Goal: Task Accomplishment & Management: Manage account settings

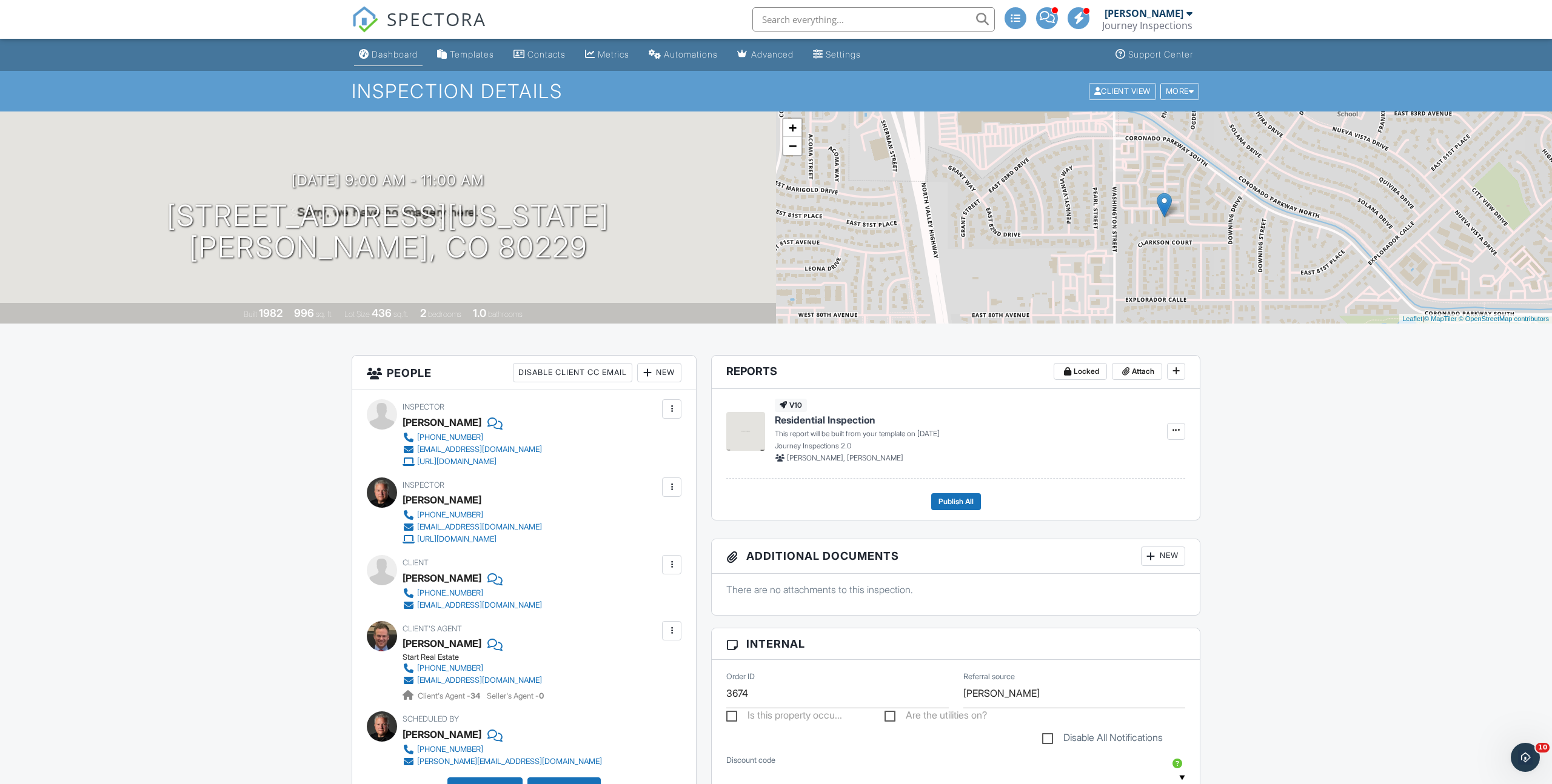
click at [391, 57] on div "Dashboard" at bounding box center [394, 54] width 46 height 10
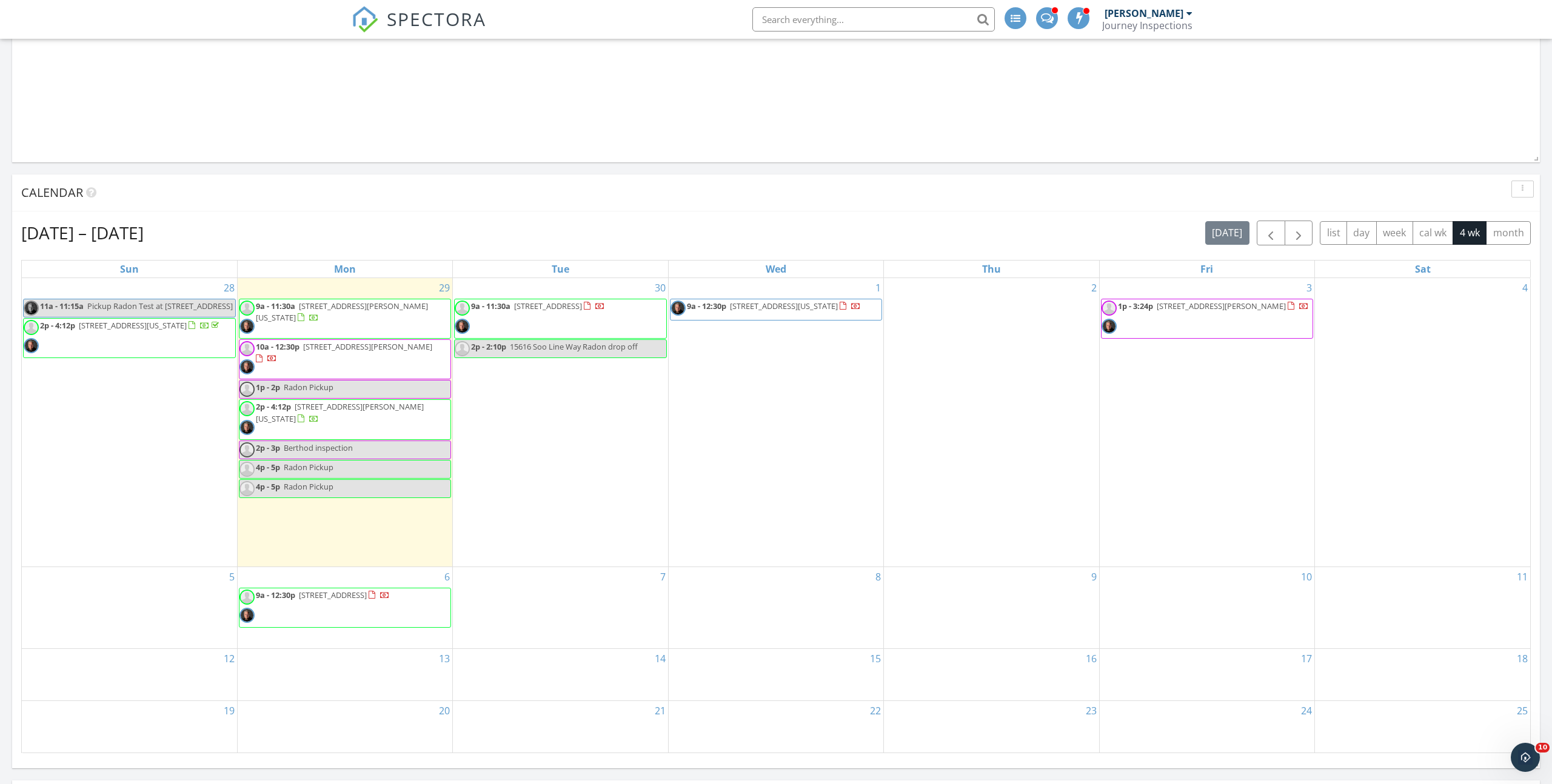
scroll to position [1952, 1552]
click at [556, 410] on div "30 9a - 11:30a 7963 Bonfire Trail, Fountain 80817 2p - 2:10p 15616 Soo Line Way…" at bounding box center [560, 422] width 214 height 289
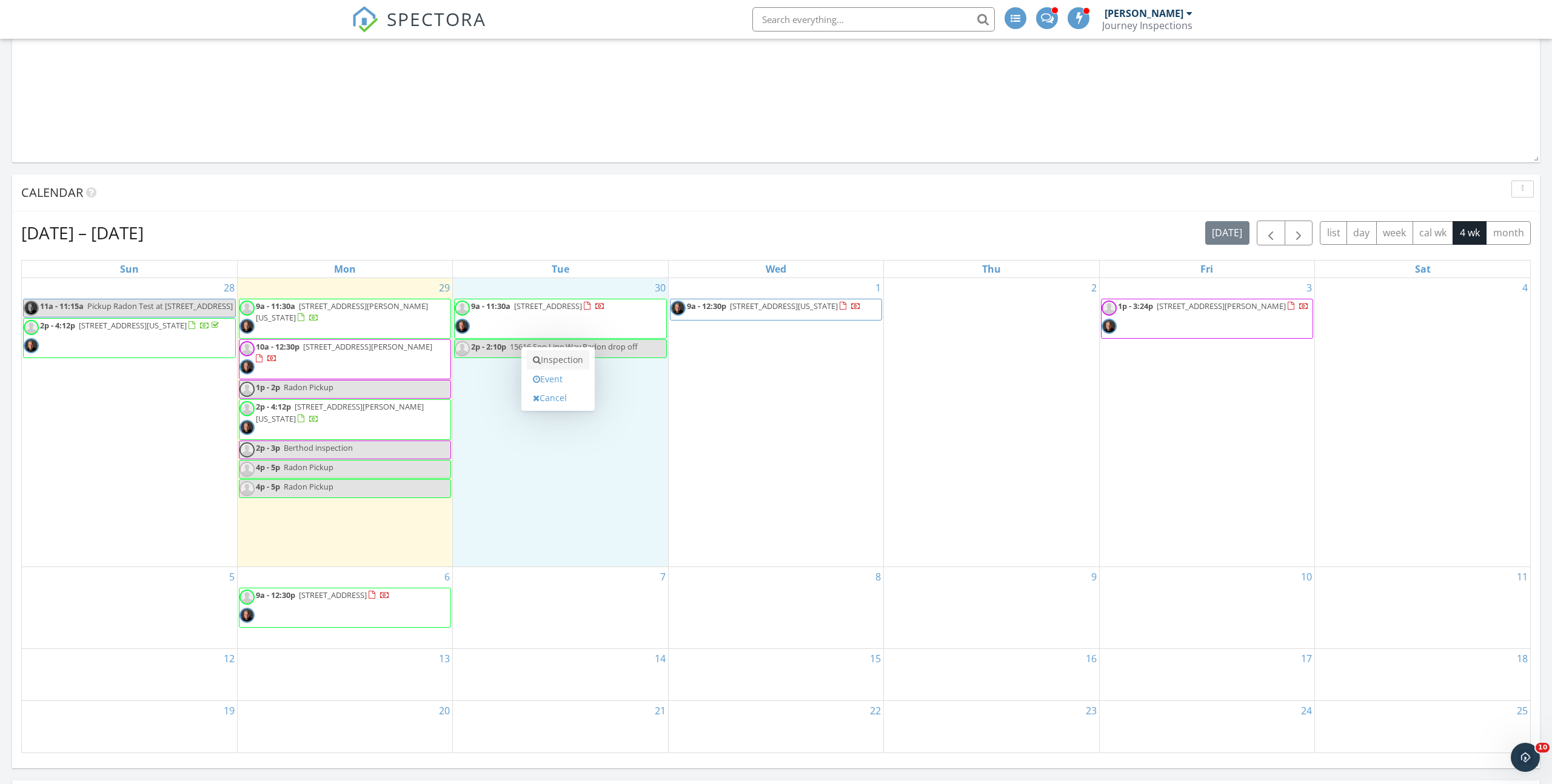
click at [559, 361] on link "Inspection" at bounding box center [558, 360] width 63 height 19
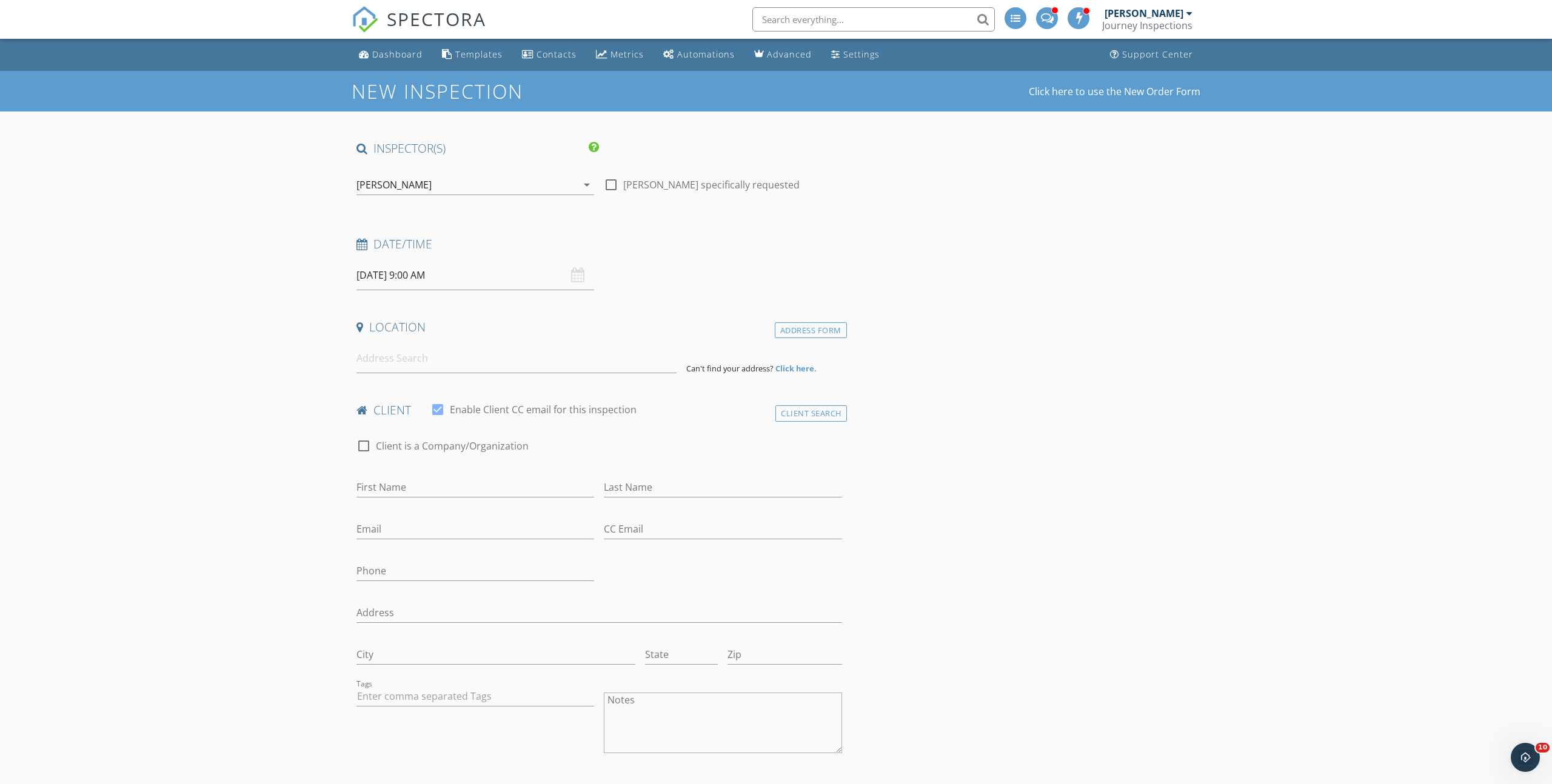
click at [469, 188] on div "[PERSON_NAME]" at bounding box center [467, 185] width 221 height 19
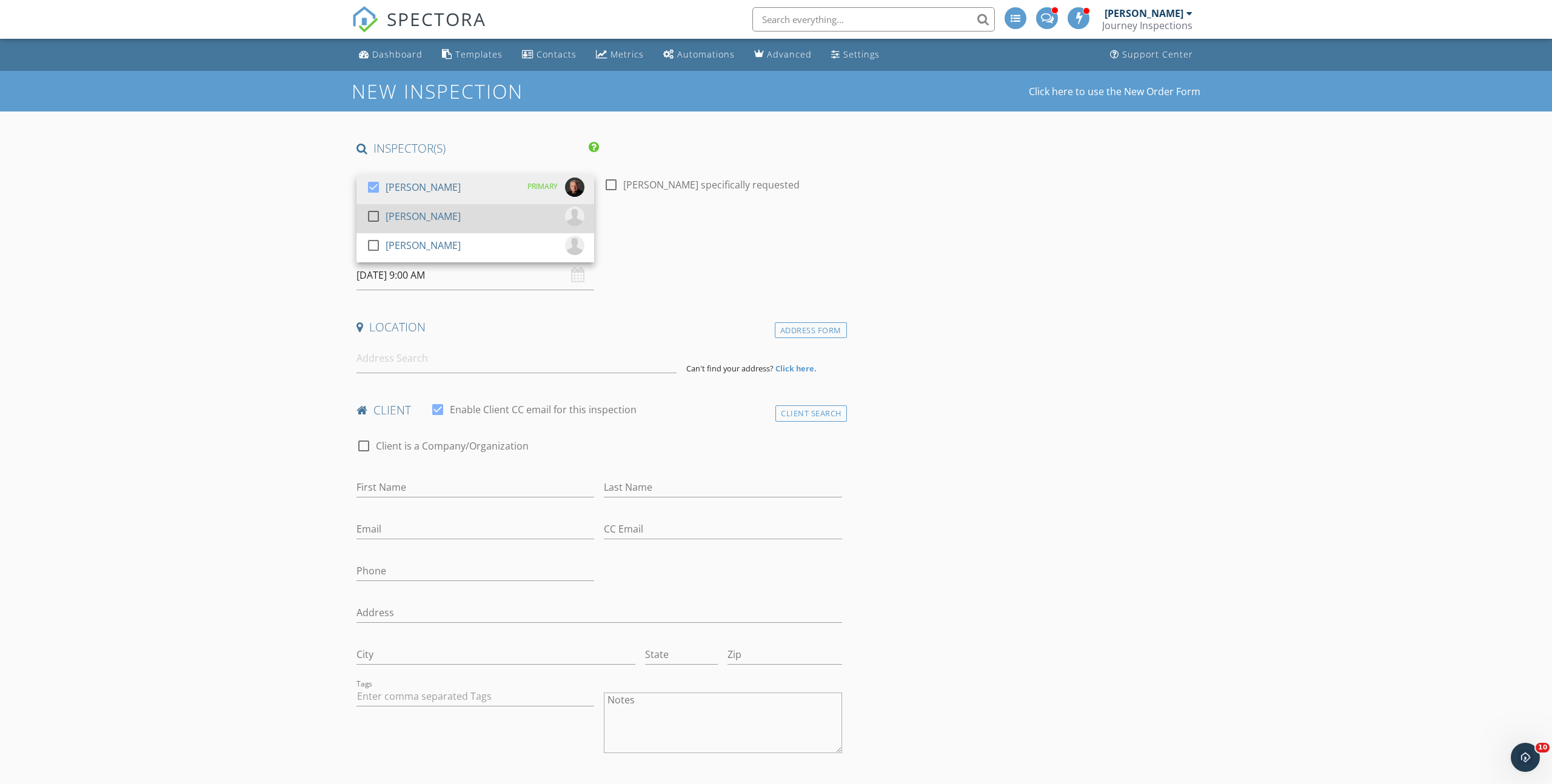
click at [457, 211] on div "[PERSON_NAME]" at bounding box center [423, 216] width 75 height 19
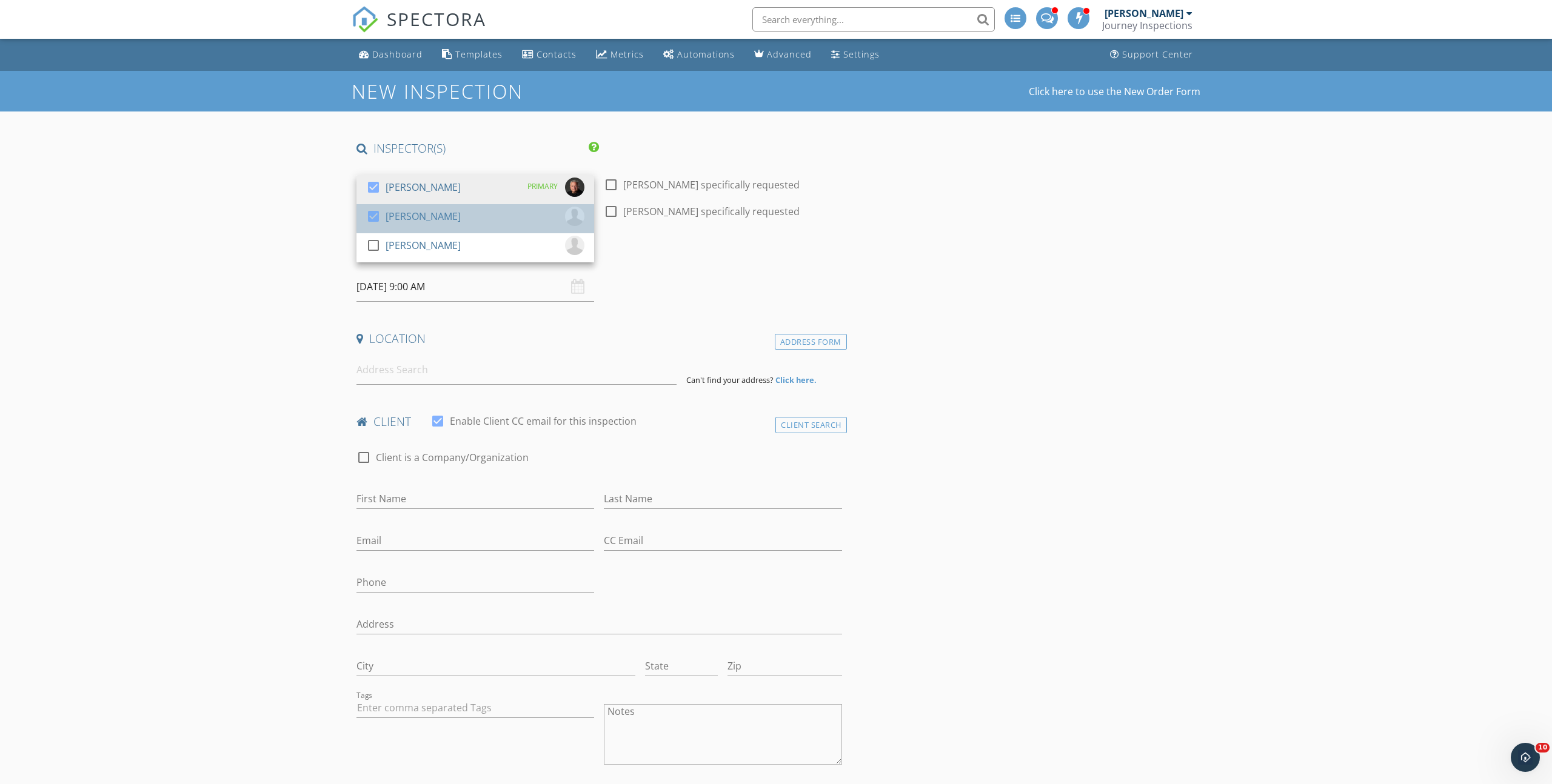
click at [457, 211] on div "[PERSON_NAME]" at bounding box center [423, 216] width 75 height 19
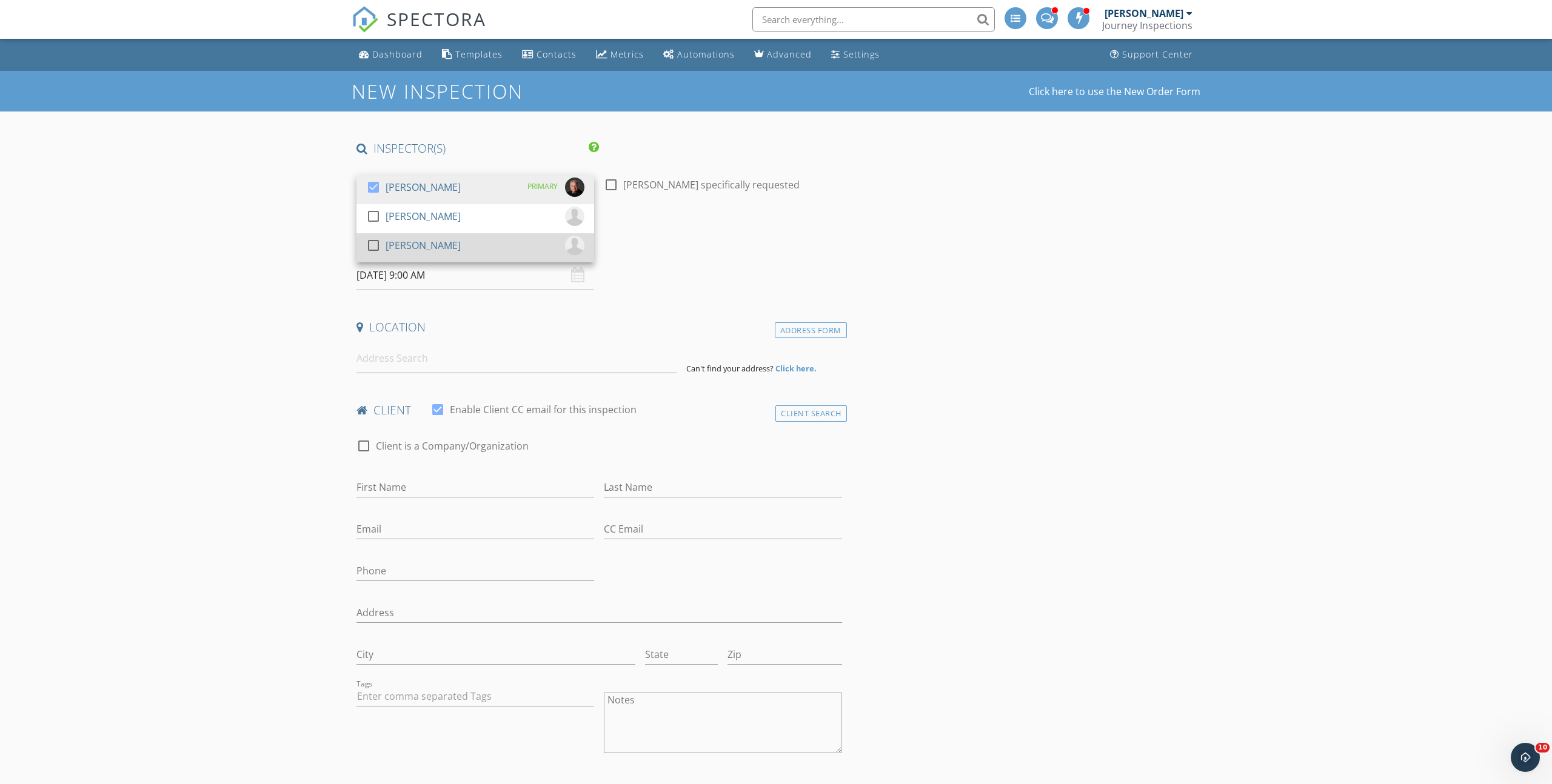
click at [426, 243] on div "[PERSON_NAME]" at bounding box center [423, 245] width 75 height 19
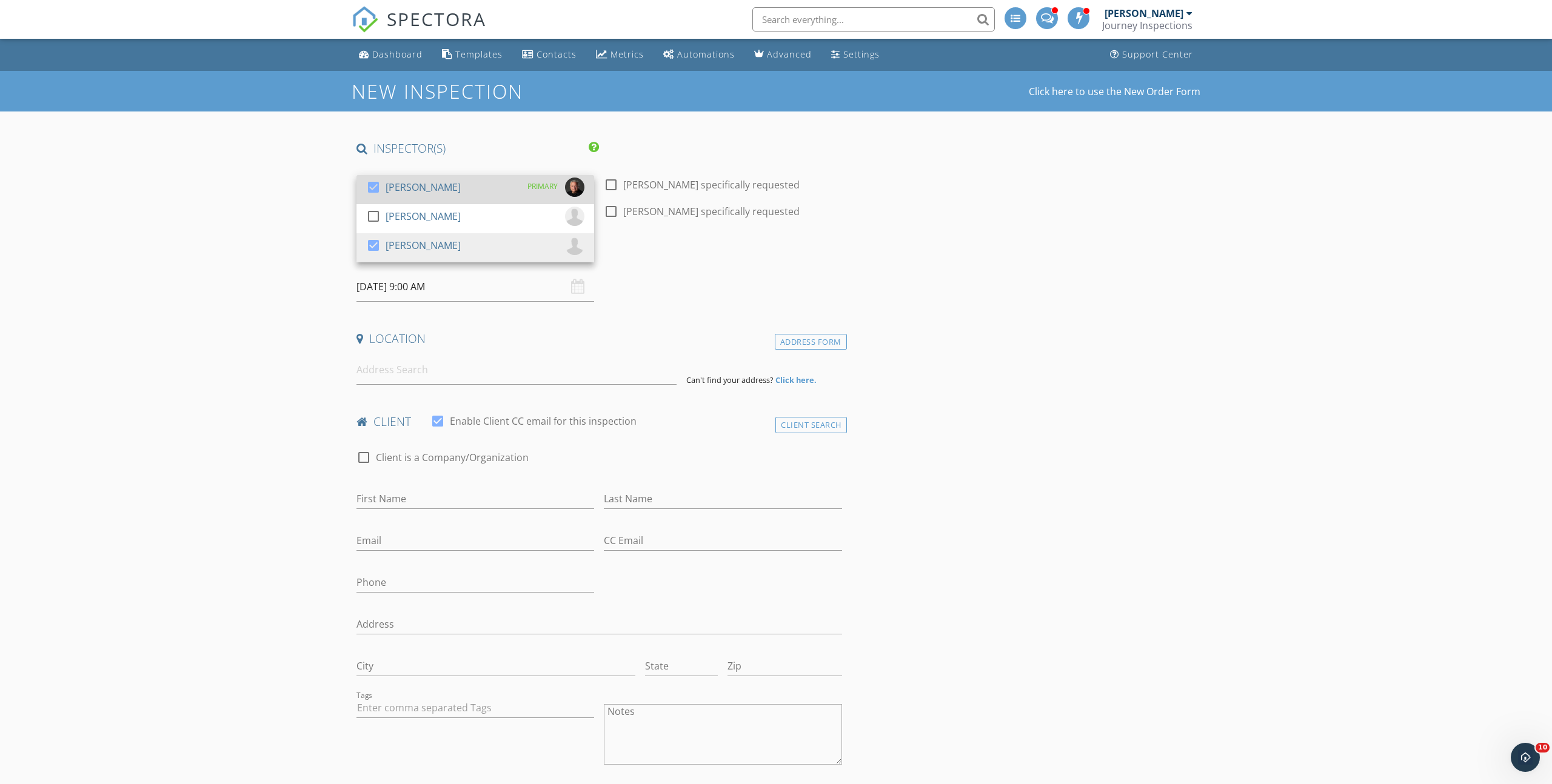
click at [428, 186] on div "[PERSON_NAME]" at bounding box center [423, 187] width 75 height 19
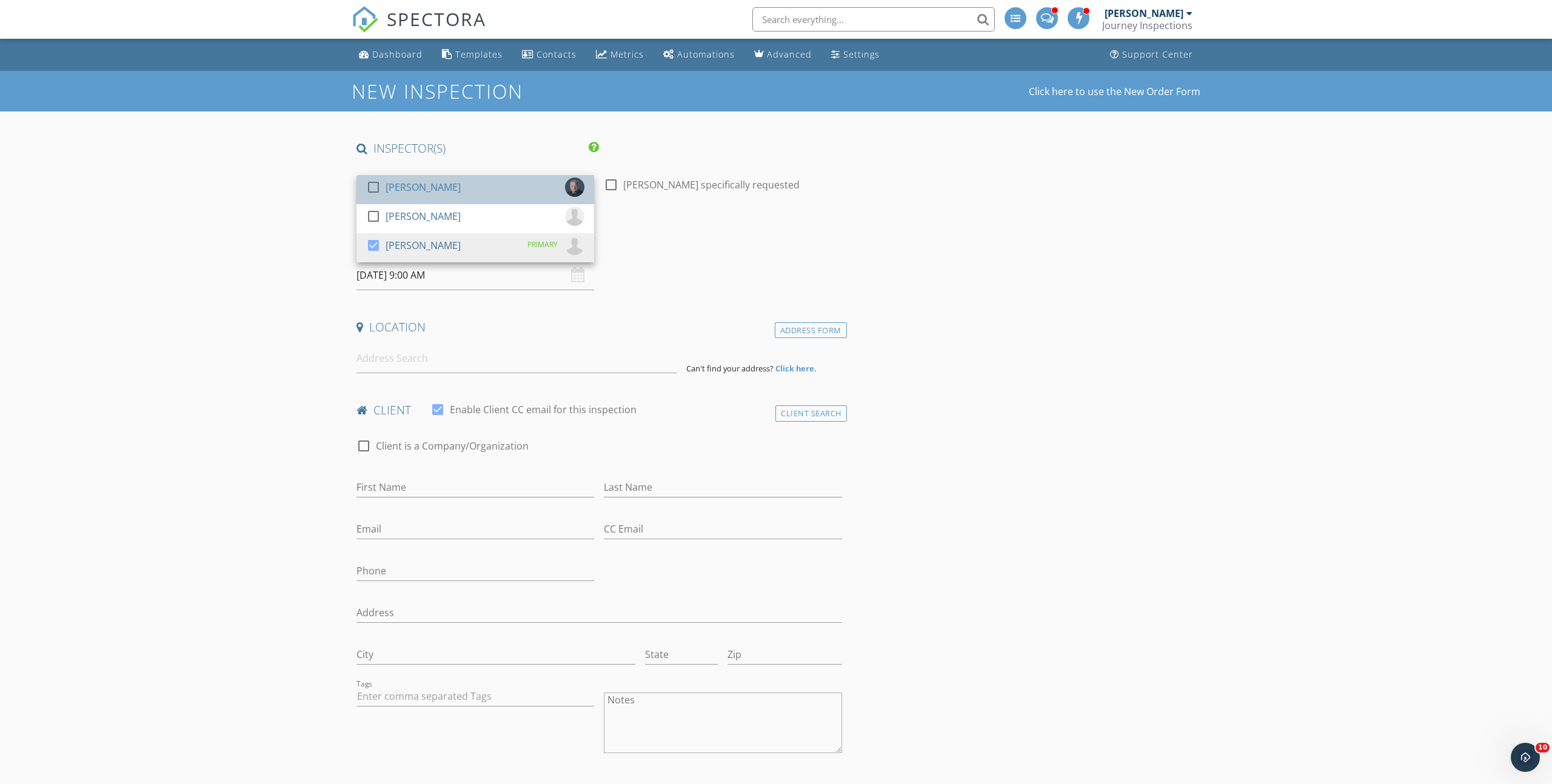
click at [428, 186] on div "[PERSON_NAME]" at bounding box center [423, 187] width 75 height 19
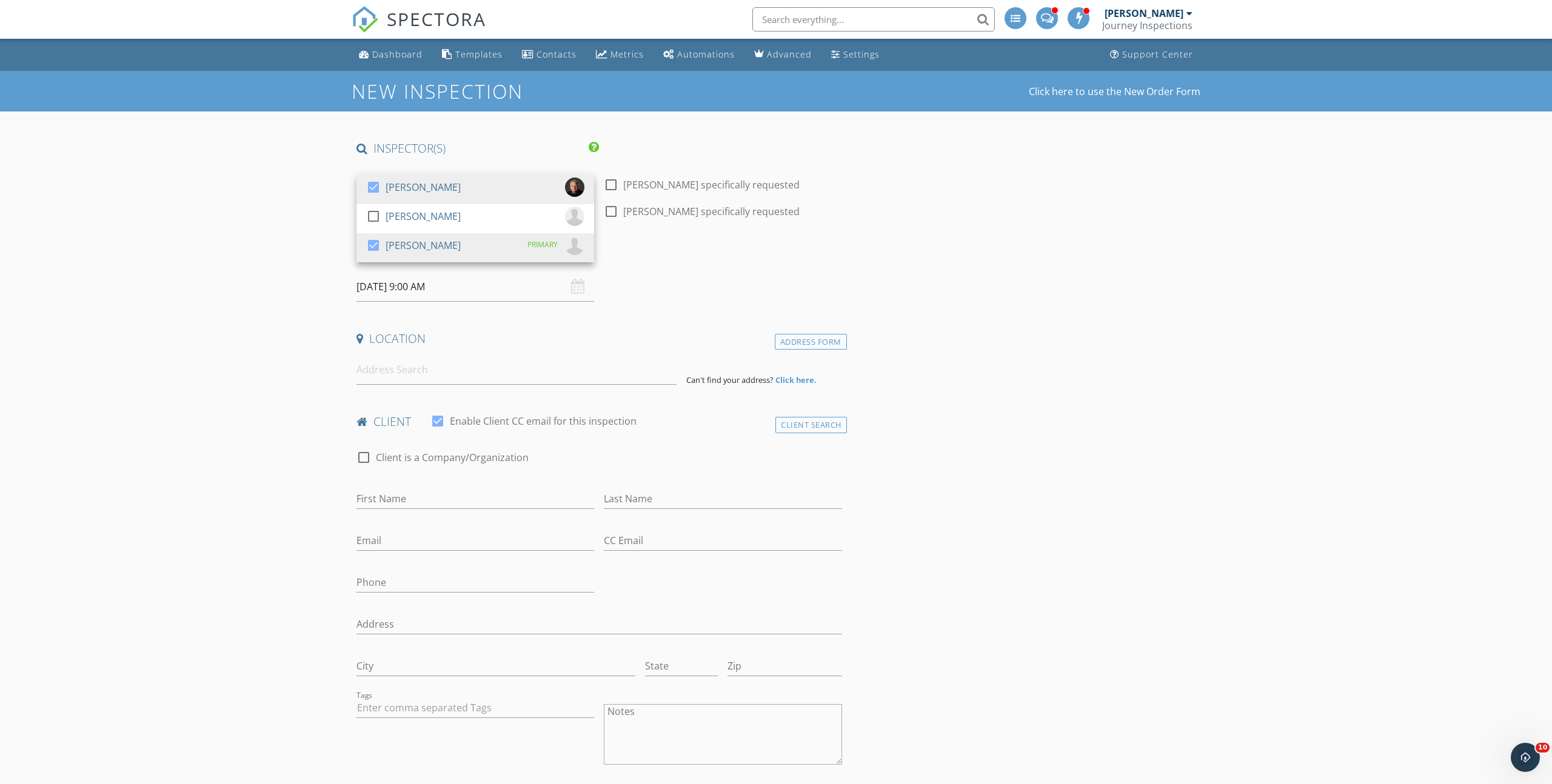
click at [475, 288] on input "09/30/2025 9:00 AM" at bounding box center [475, 286] width 237 height 30
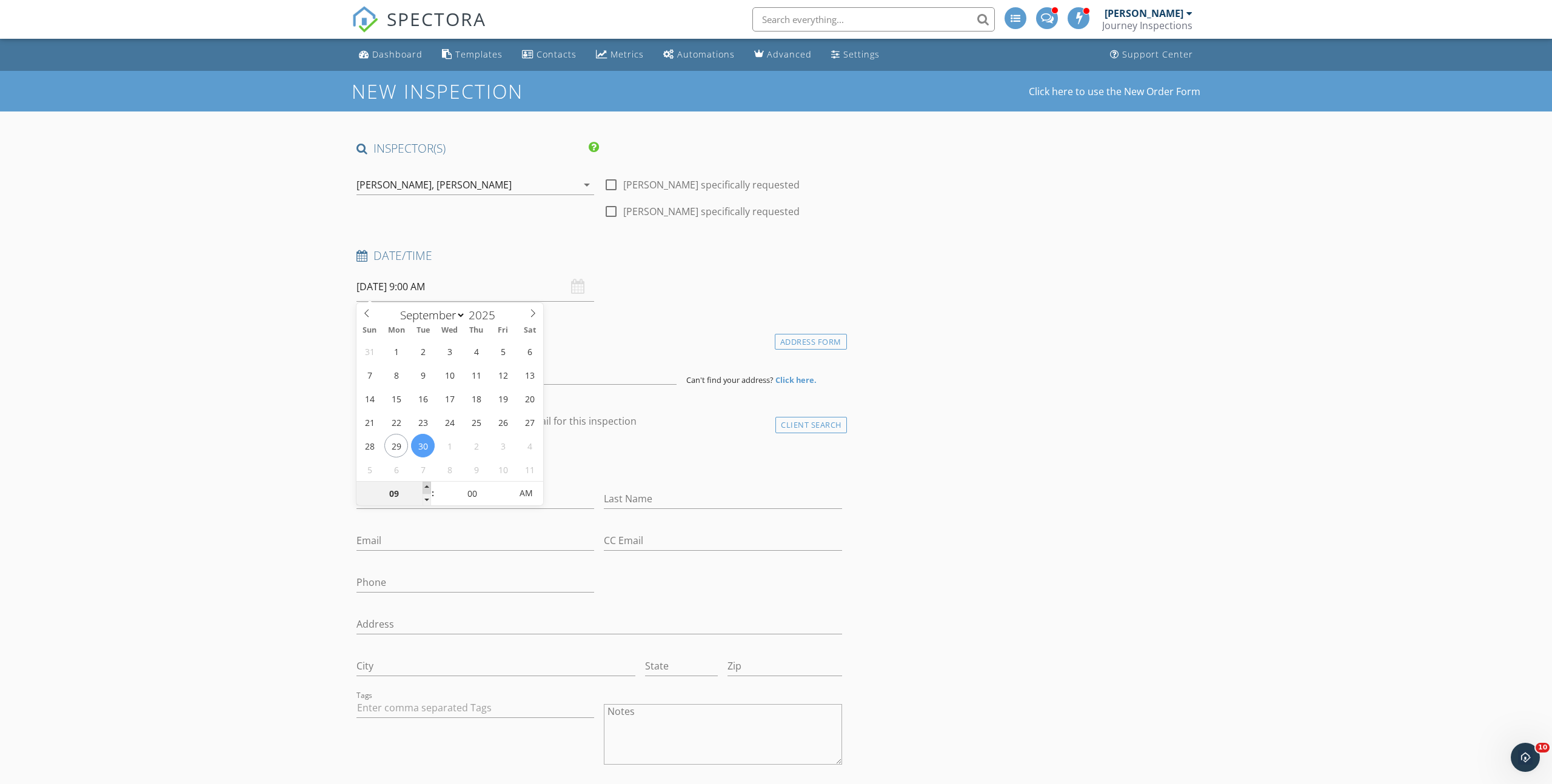
type input "10"
type input "09/30/2025 10:00 AM"
click at [428, 486] on span at bounding box center [426, 488] width 8 height 12
type input "11"
type input "09/30/2025 11:00 AM"
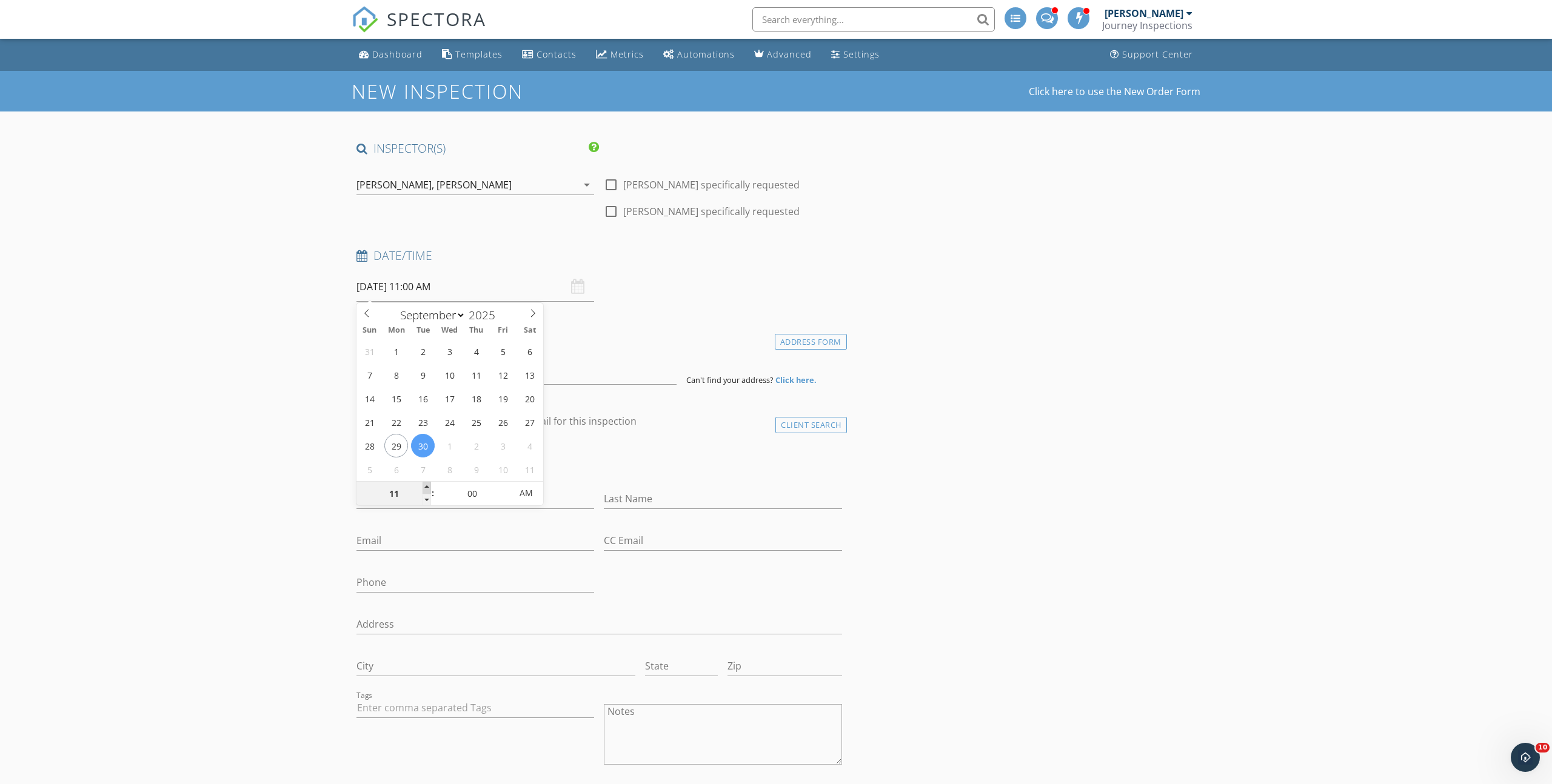
click at [428, 486] on span at bounding box center [426, 488] width 8 height 12
type input "12"
type input "09/30/2025 12:00 PM"
click at [428, 486] on span at bounding box center [426, 488] width 8 height 12
type input "01"
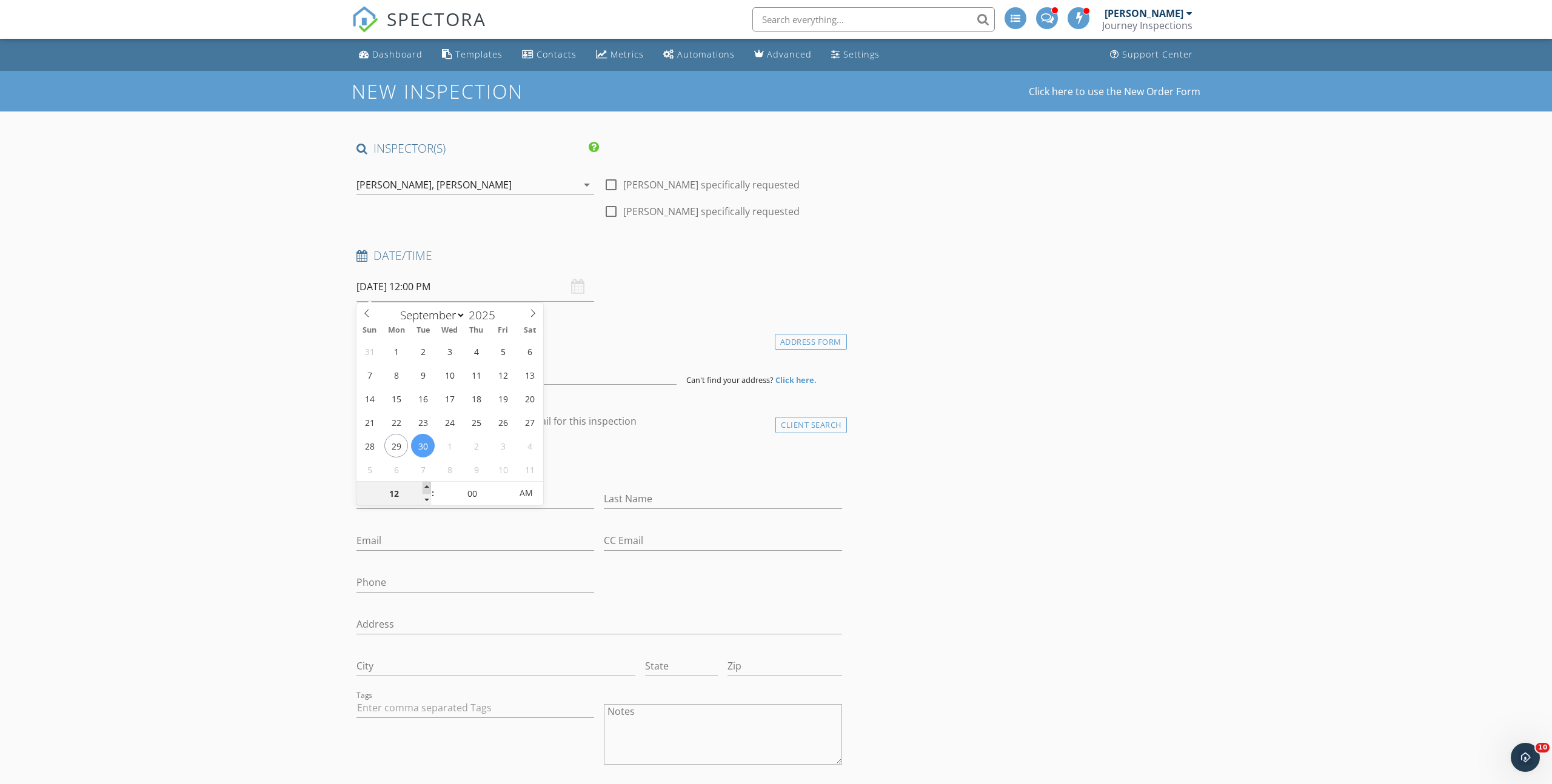
type input "09/30/2025 1:00 PM"
click at [428, 486] on span at bounding box center [426, 488] width 8 height 12
click at [417, 372] on input at bounding box center [517, 370] width 320 height 30
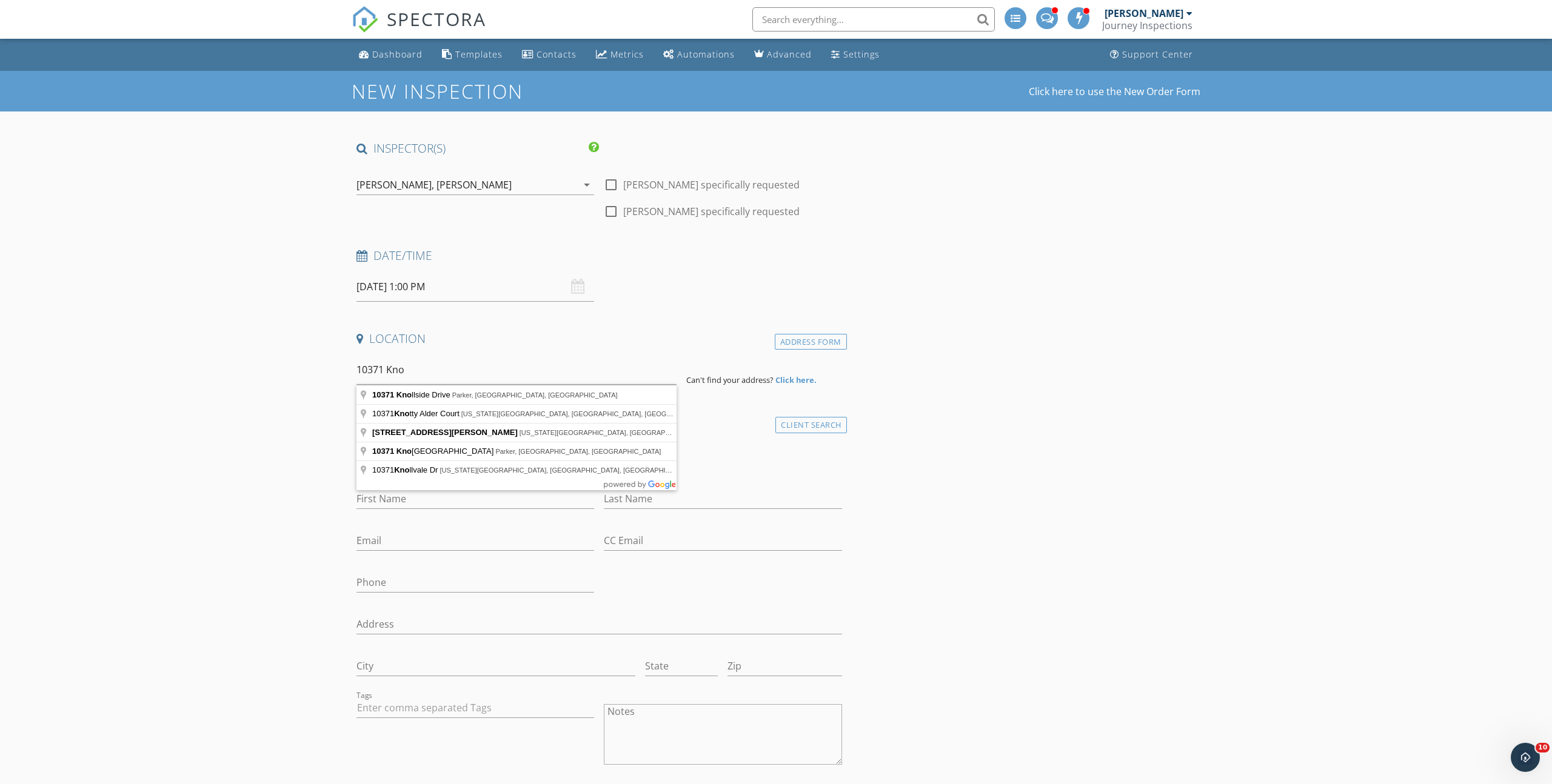
type input "10371 Knollside Drive, Parker, CO, USA"
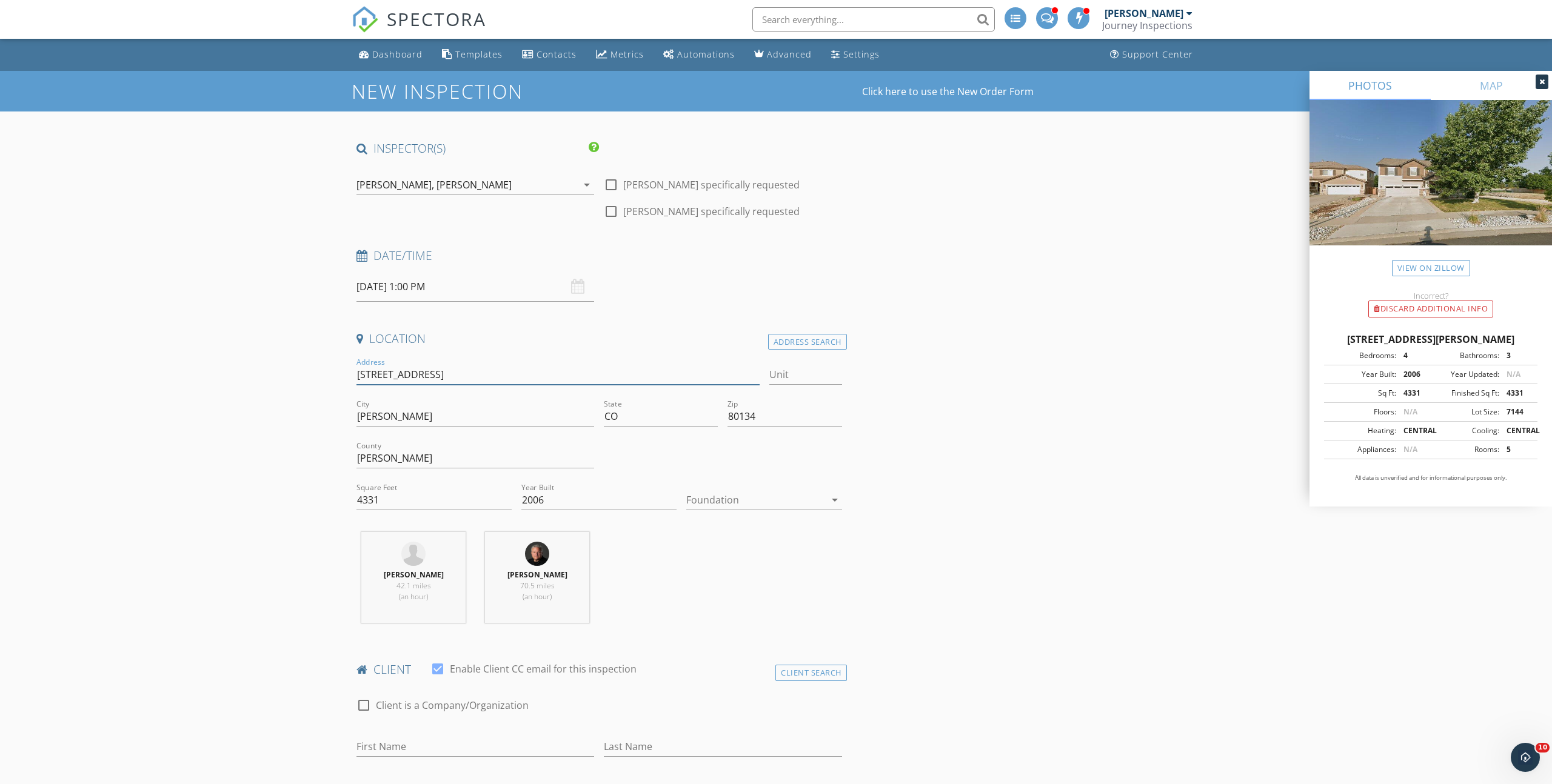
drag, startPoint x: 449, startPoint y: 374, endPoint x: 311, endPoint y: 370, distance: 138.1
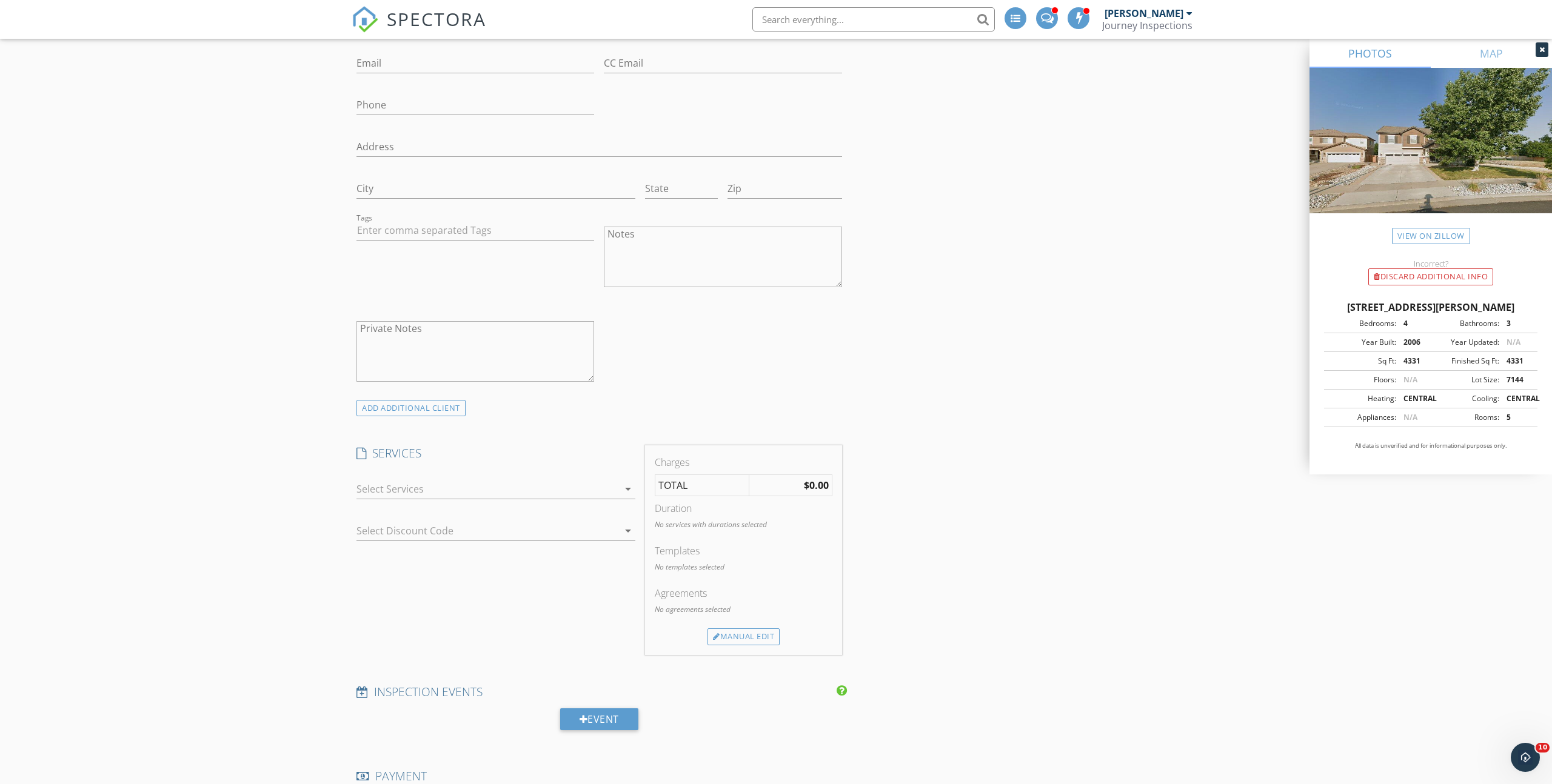
scroll to position [752, 0]
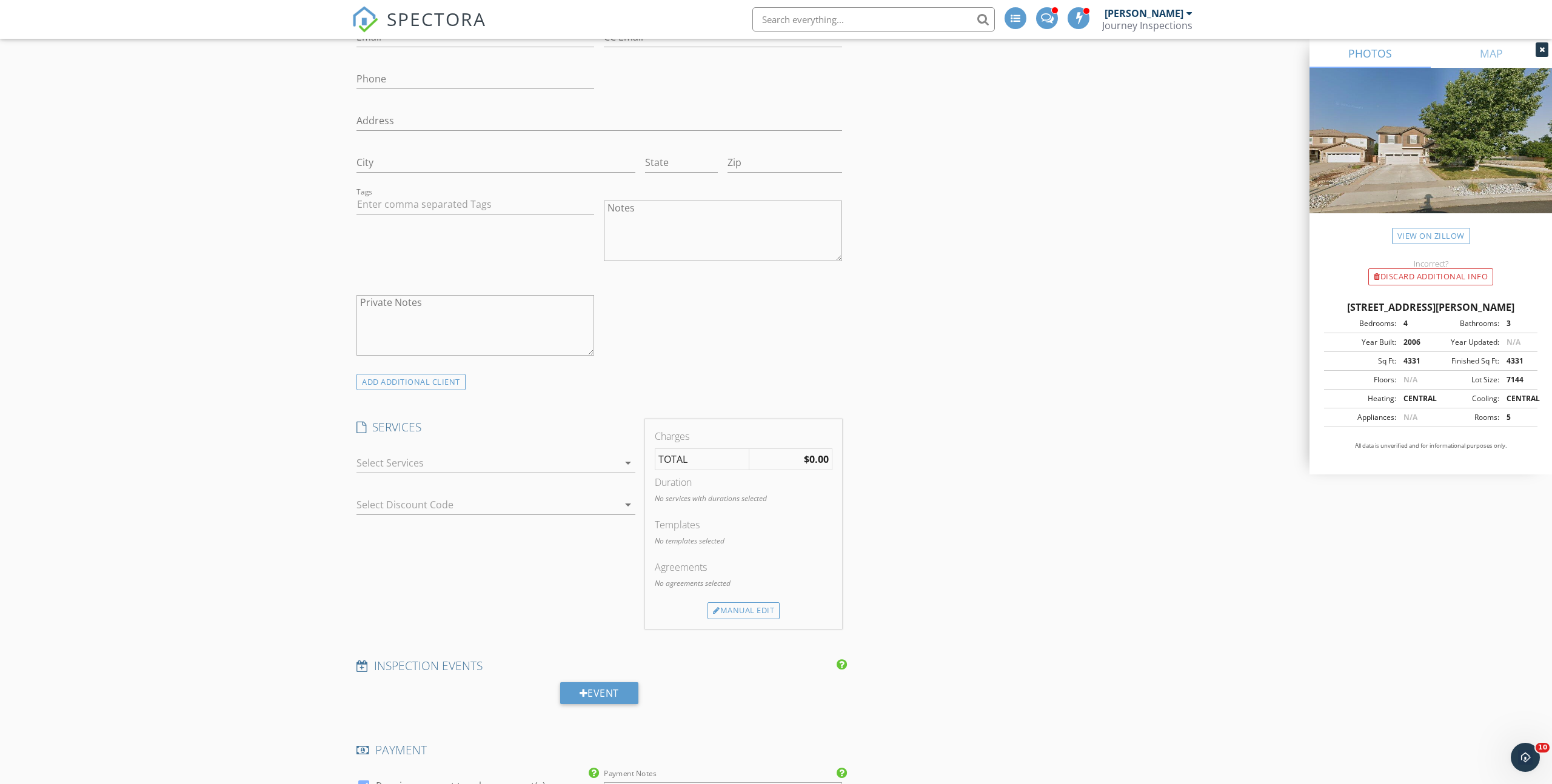
click at [411, 462] on div at bounding box center [488, 462] width 262 height 19
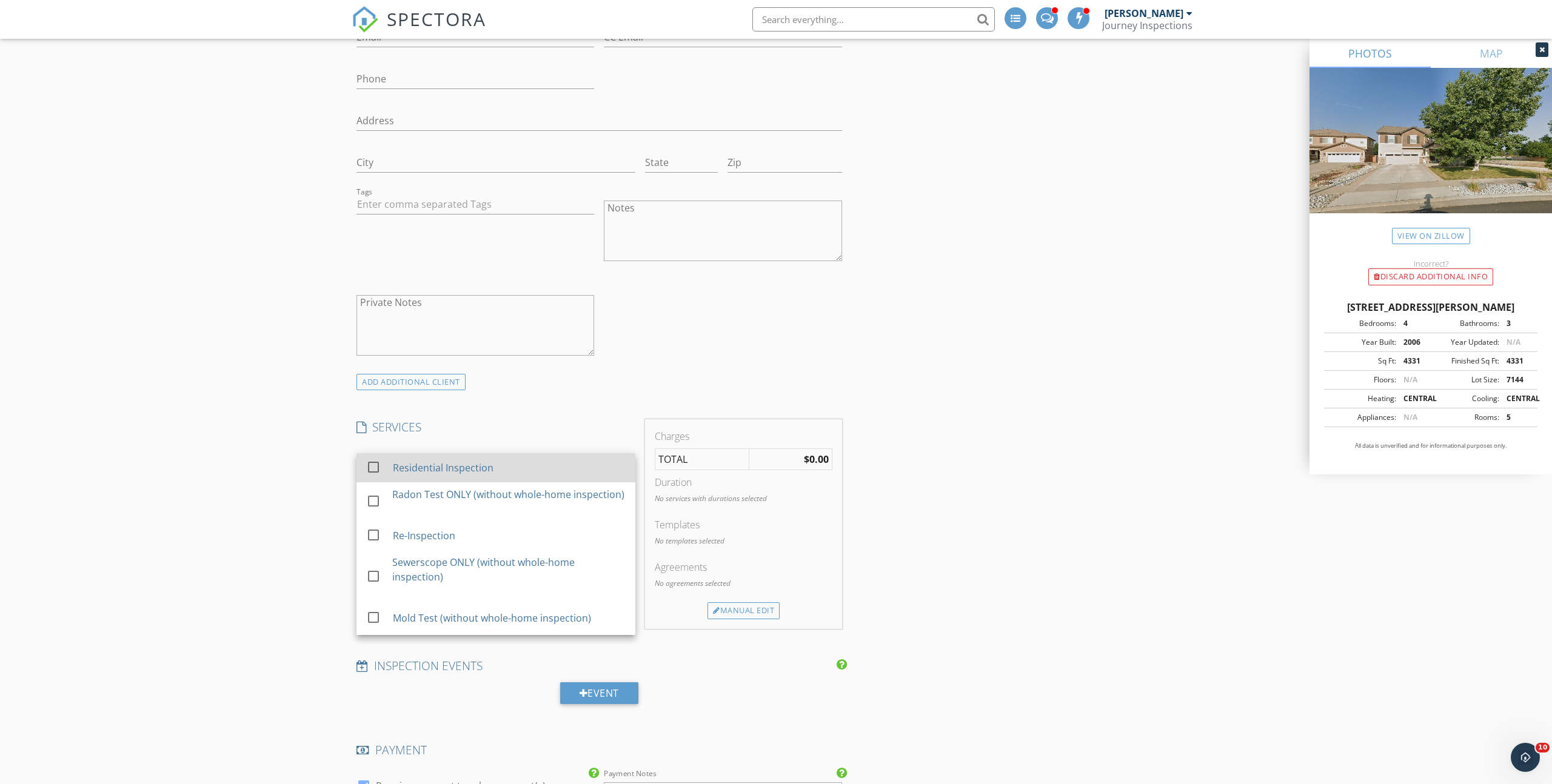
click at [411, 471] on div "Residential Inspection" at bounding box center [443, 468] width 100 height 15
click at [320, 470] on div "New Inspection Click here to use the New Order Form INSPECTOR(S) check_box Jame…" at bounding box center [776, 540] width 1552 height 2442
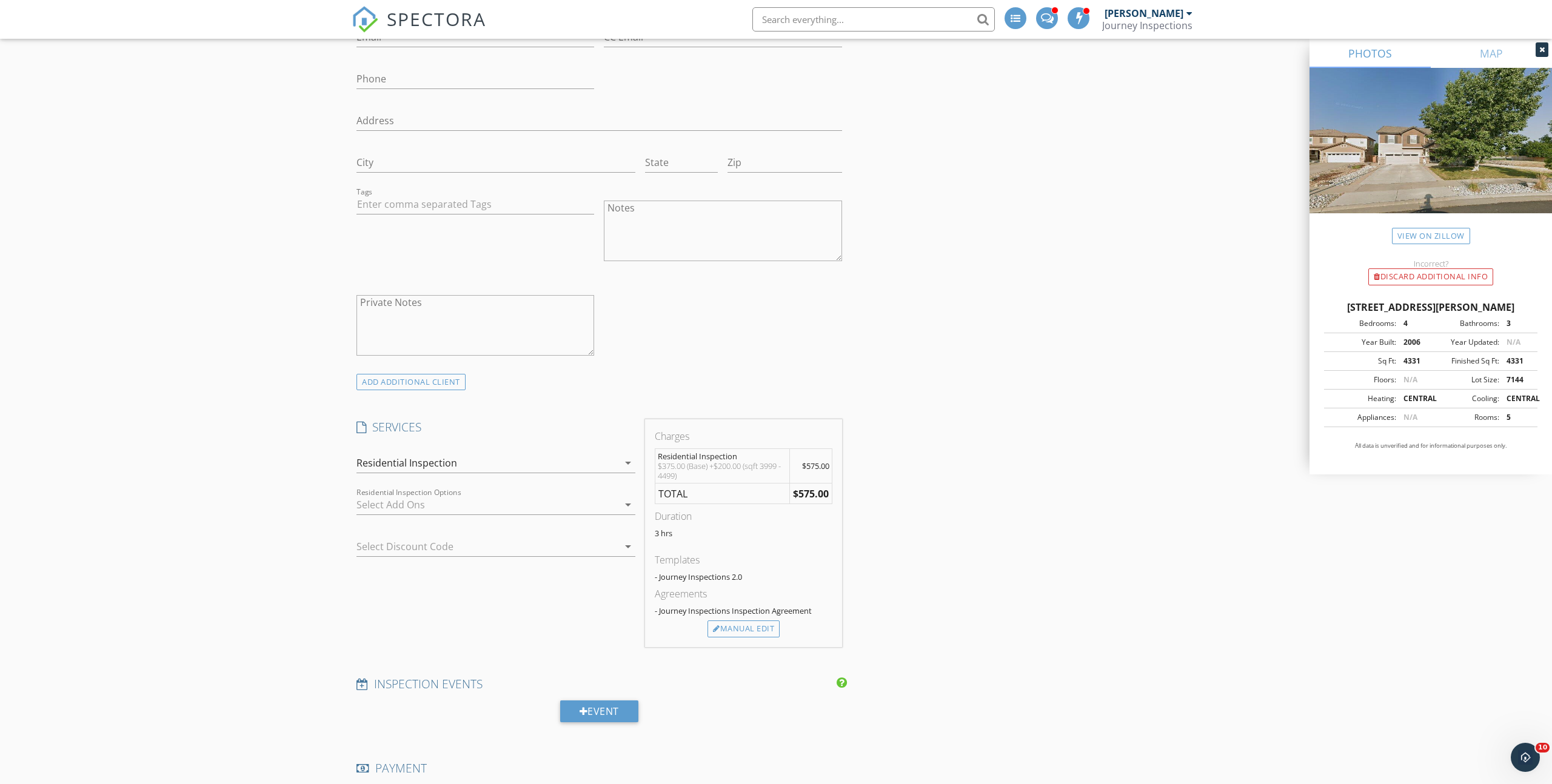
click at [385, 499] on div at bounding box center [488, 505] width 262 height 19
click at [385, 499] on div "check_box_outline_blank Sewer Scope / Radon Test Combo Package Take advantage o…" at bounding box center [495, 518] width 260 height 45
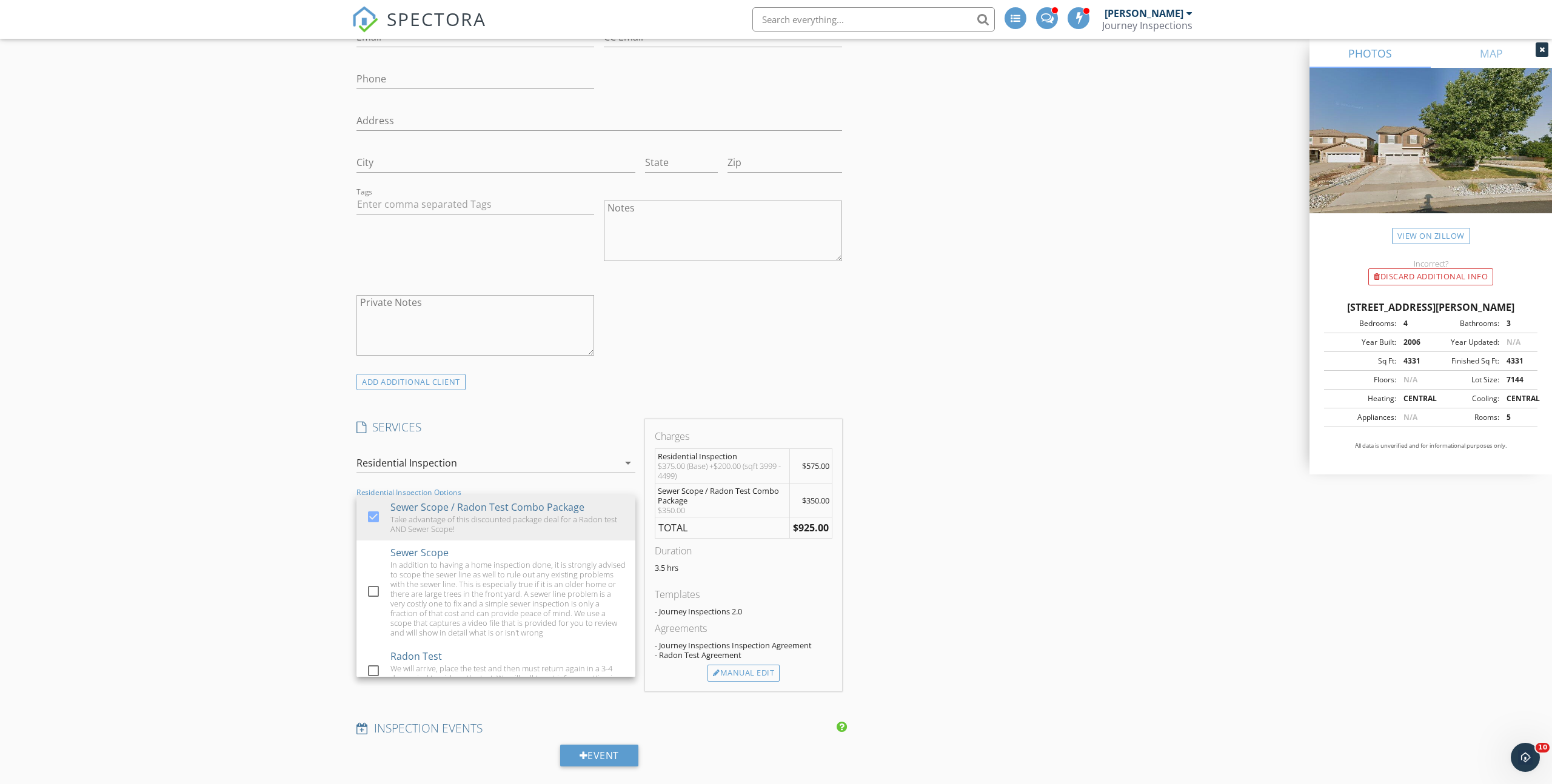
click at [328, 499] on div "New Inspection Click here to use the New Order Form INSPECTOR(S) check_box Jame…" at bounding box center [776, 571] width 1552 height 2504
click at [427, 541] on div at bounding box center [479, 546] width 245 height 19
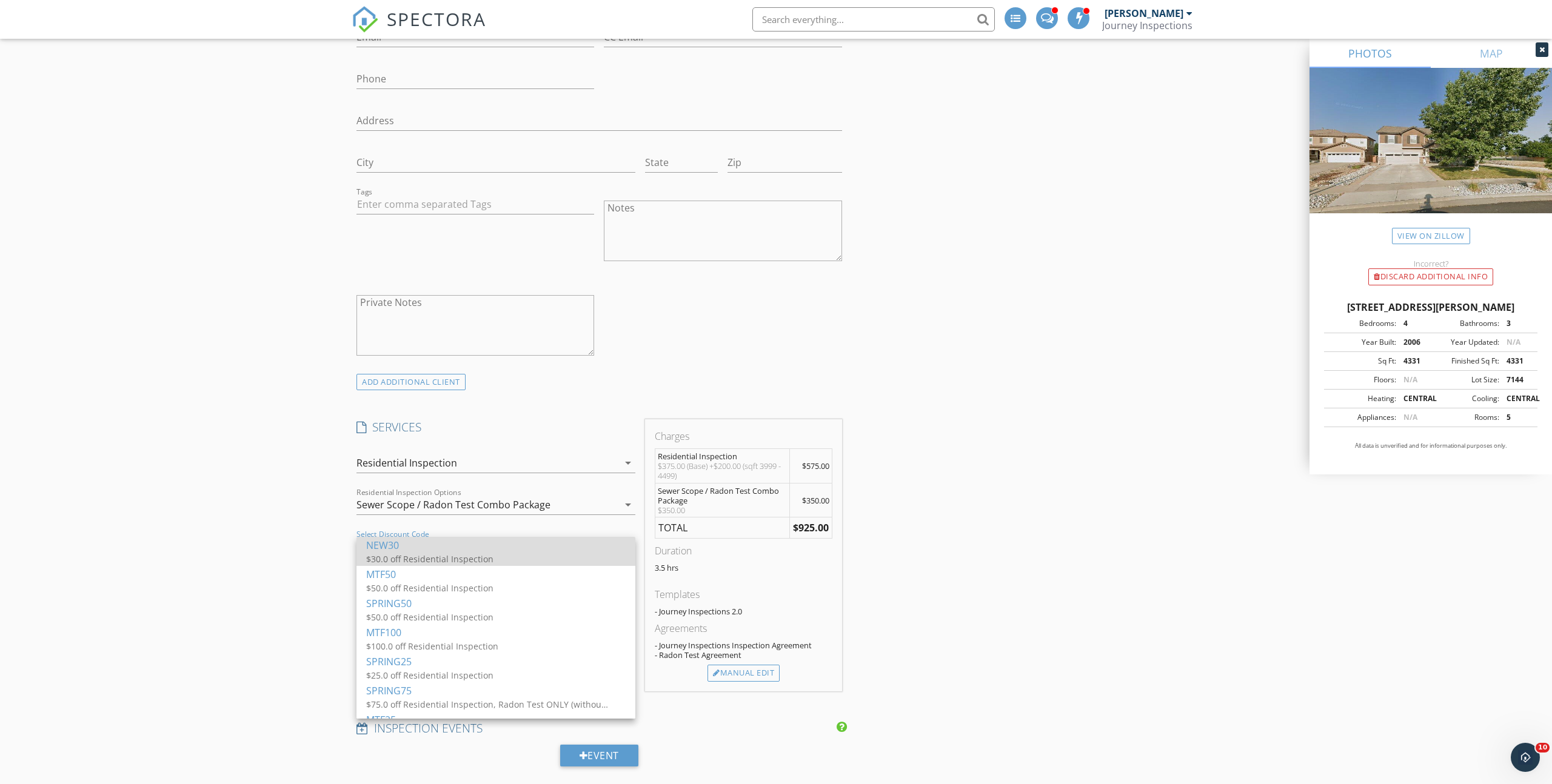
click at [419, 550] on div "NEW30" at bounding box center [495, 545] width 260 height 15
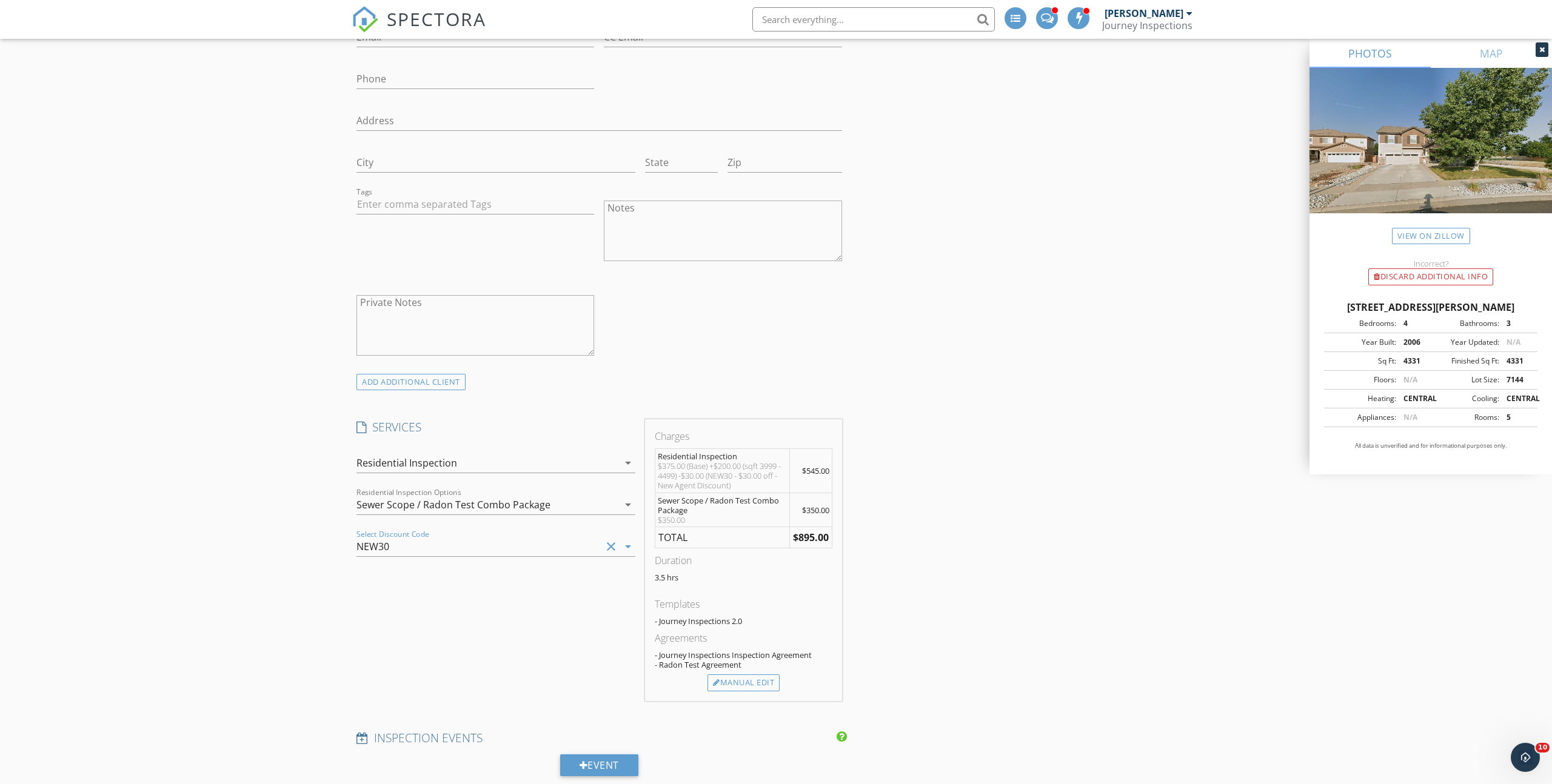
click at [247, 577] on div "New Inspection Click here to use the New Order Form INSPECTOR(S) check_box Jame…" at bounding box center [776, 577] width 1552 height 2514
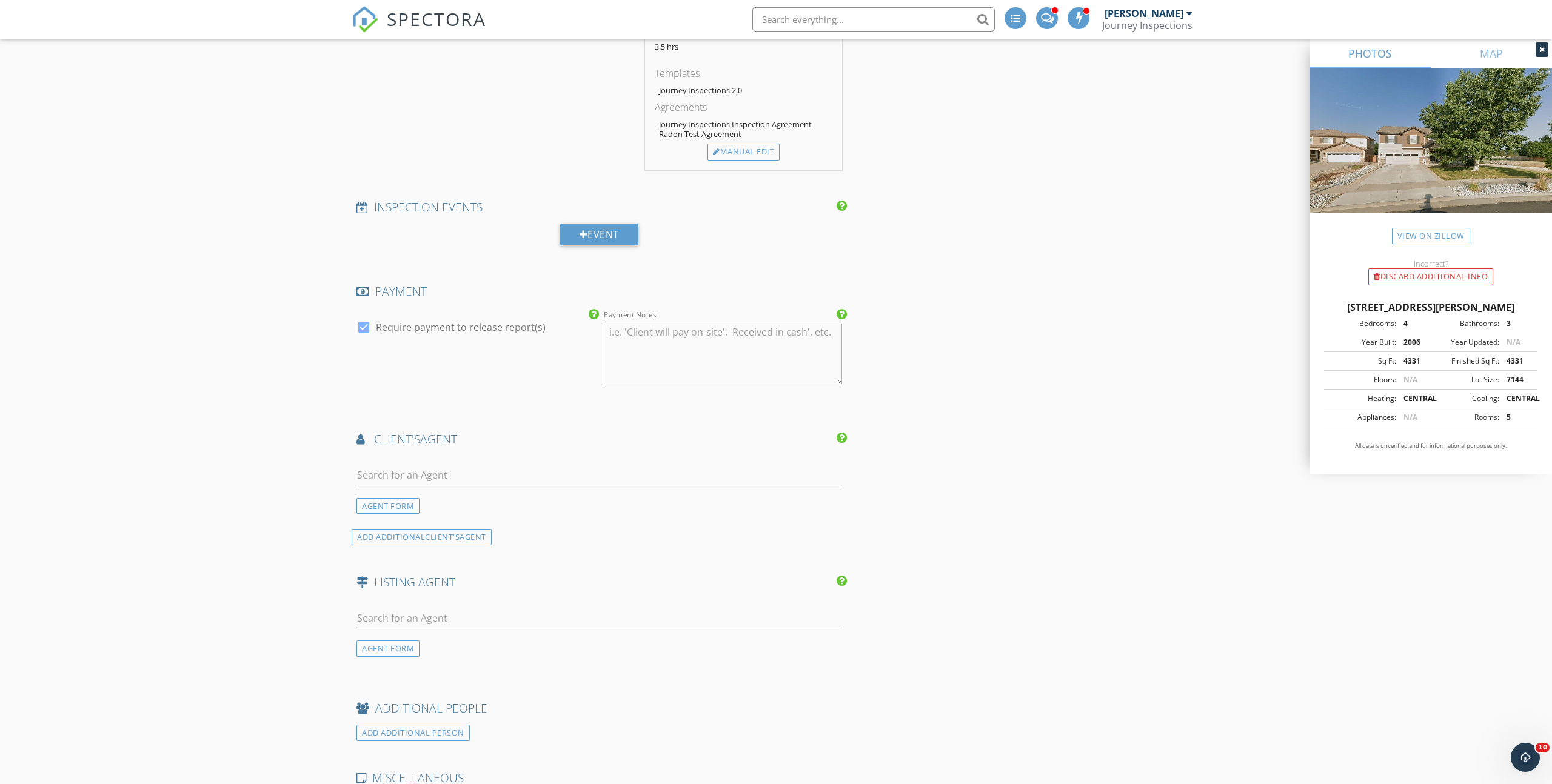
scroll to position [1290, 0]
click at [515, 469] on input "text" at bounding box center [600, 469] width 485 height 20
type input "Sree"
click at [517, 496] on li "Sree Rayalla EXIT REALTY DENVER TECH CENTER" at bounding box center [599, 495] width 485 height 34
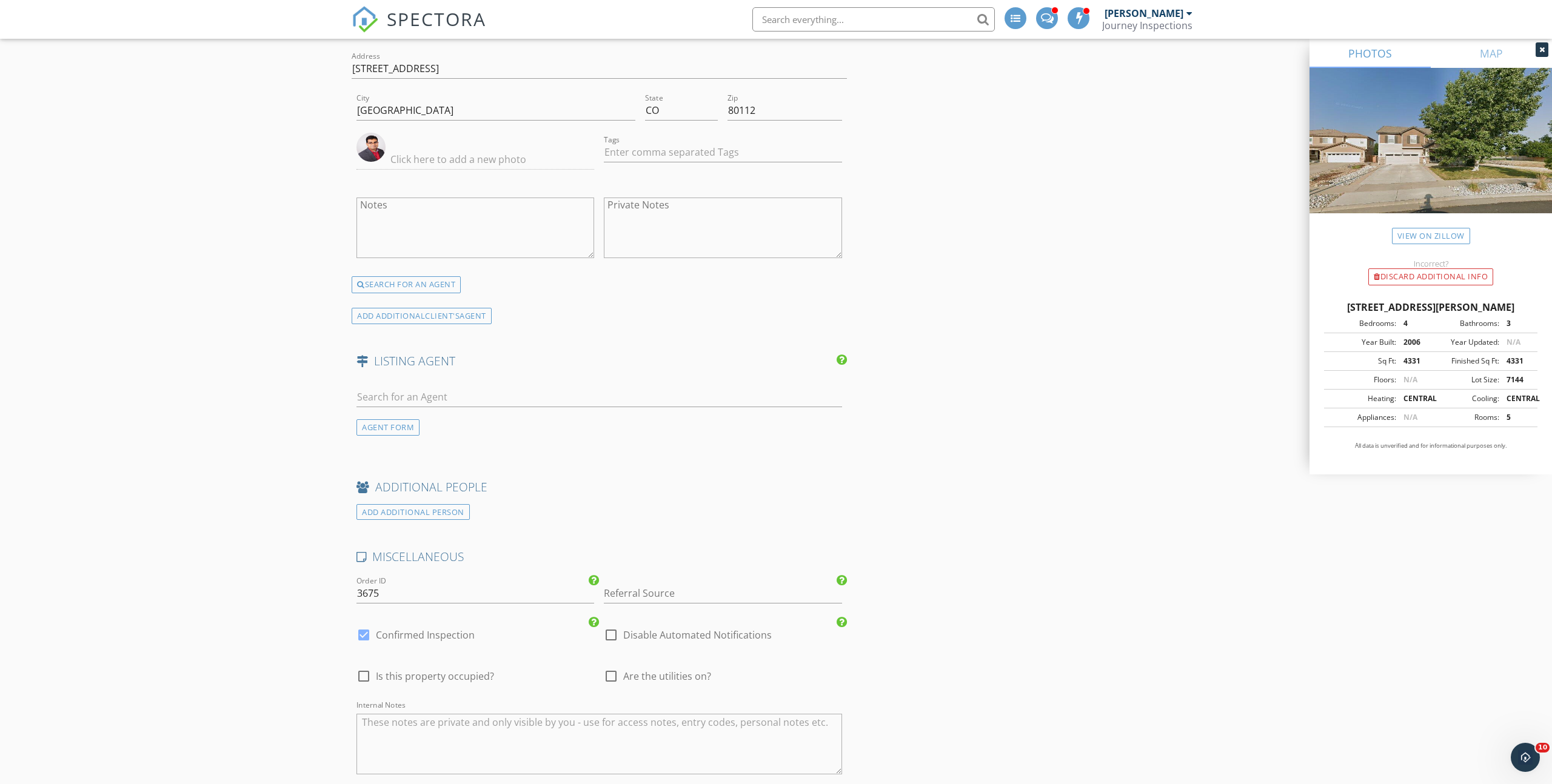
scroll to position [1827, 0]
click at [632, 577] on input "Referral Source" at bounding box center [723, 585] width 237 height 20
click at [632, 602] on div "Sree Rayalla" at bounding box center [722, 609] width 237 height 24
type input "Sree Rayalla"
click at [365, 623] on div at bounding box center [364, 626] width 21 height 21
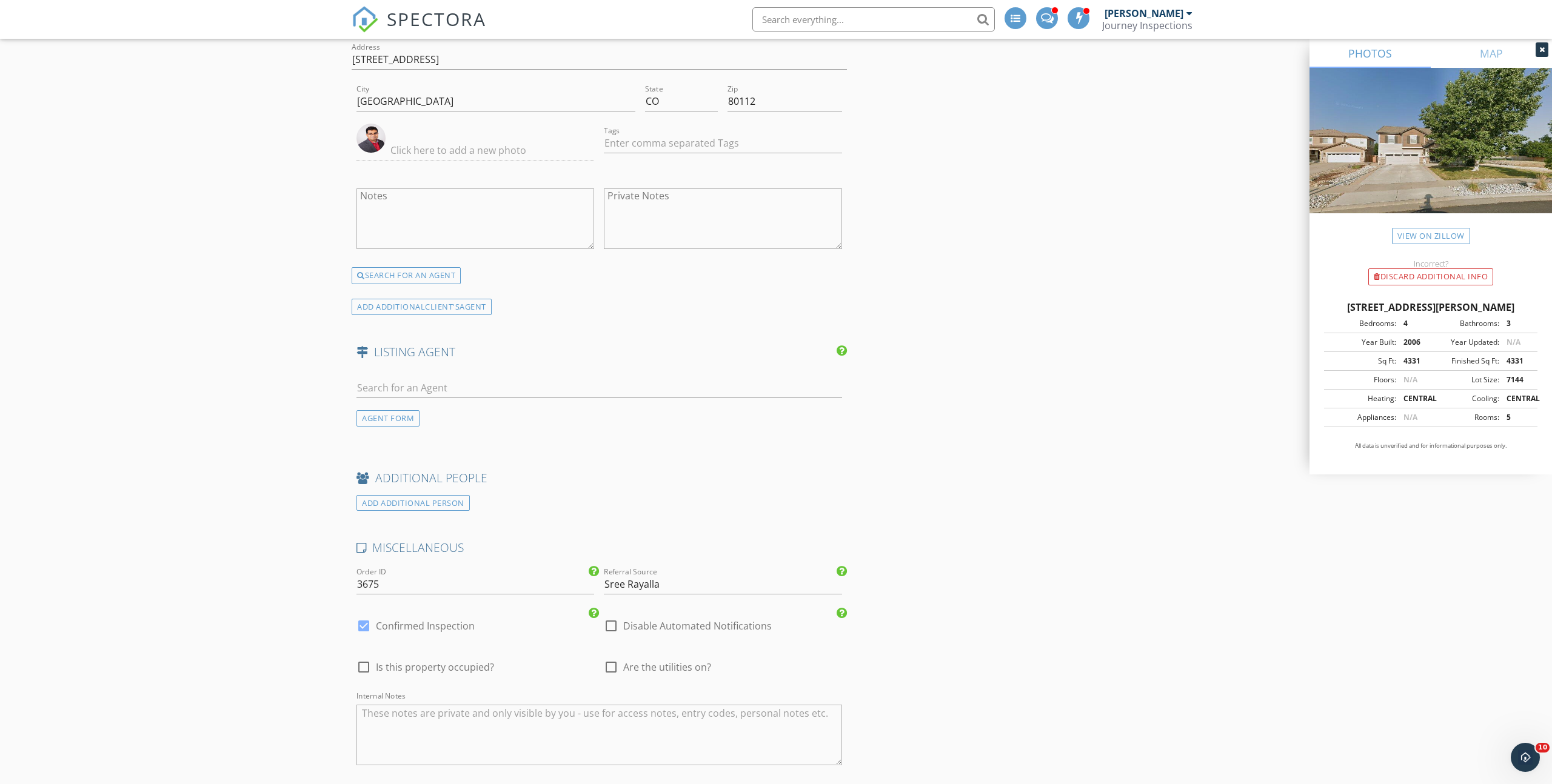
checkbox input "false"
checkbox input "true"
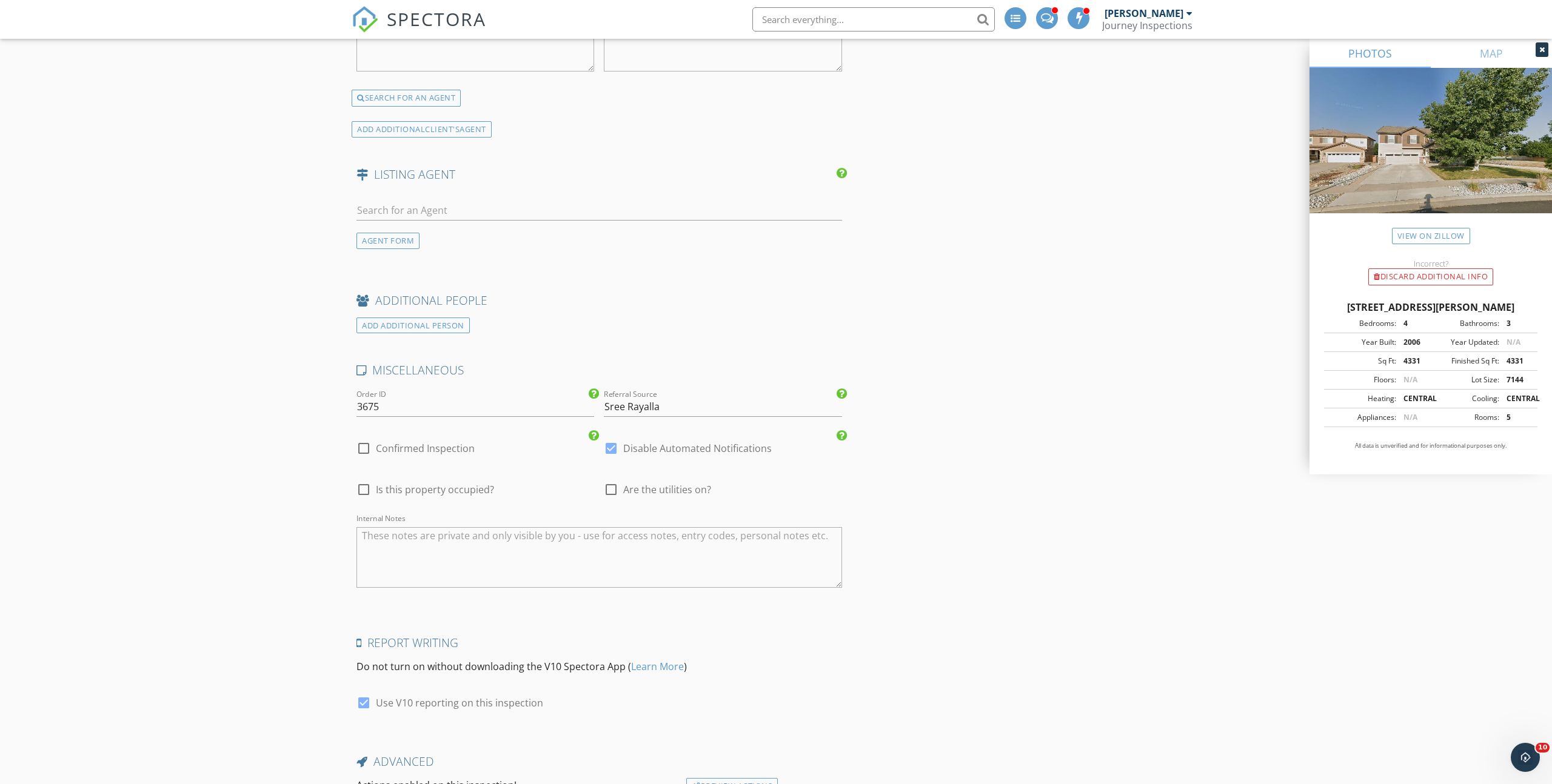
scroll to position [2114, 0]
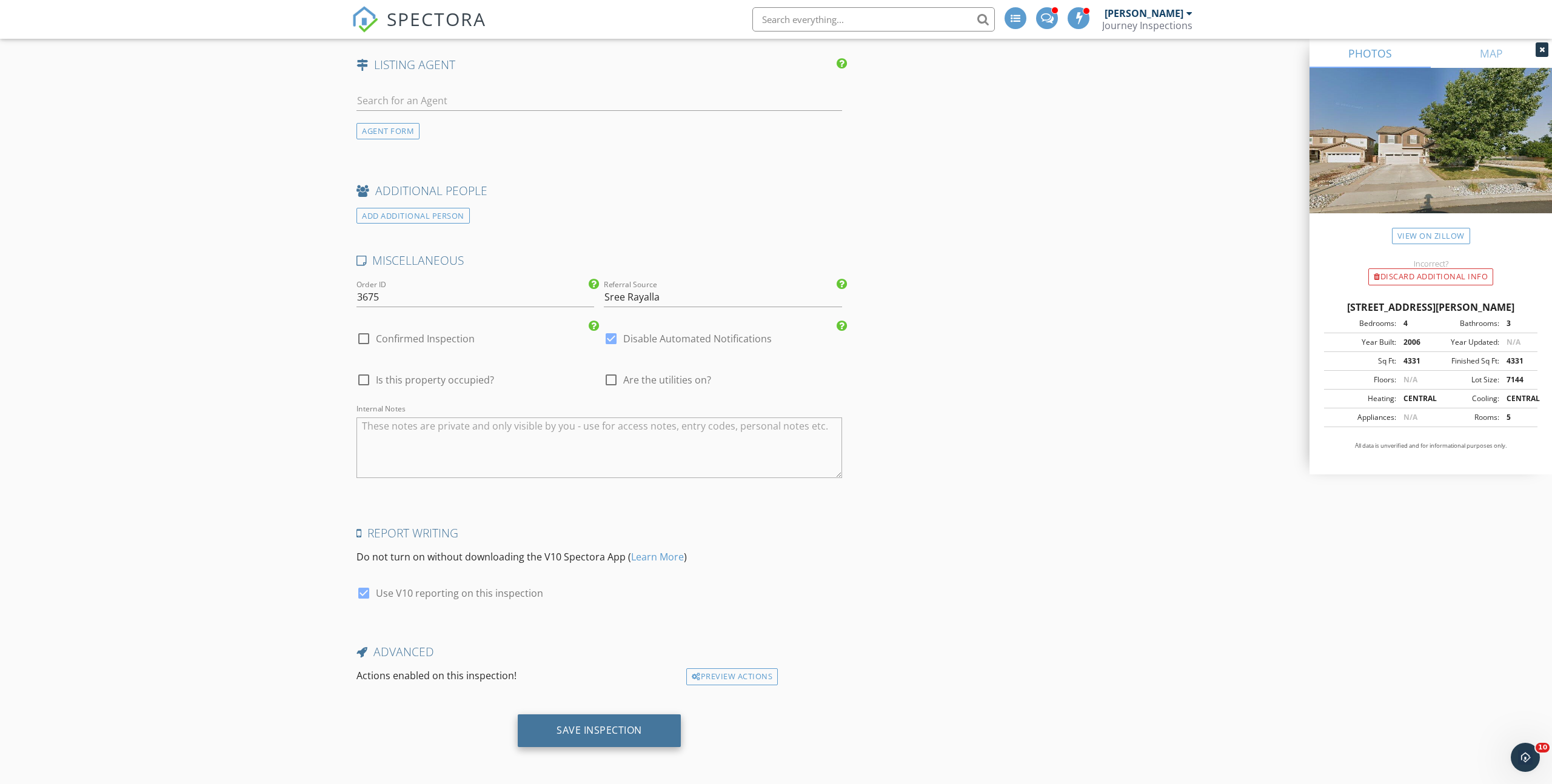
click at [544, 722] on div "Save Inspection" at bounding box center [599, 730] width 163 height 33
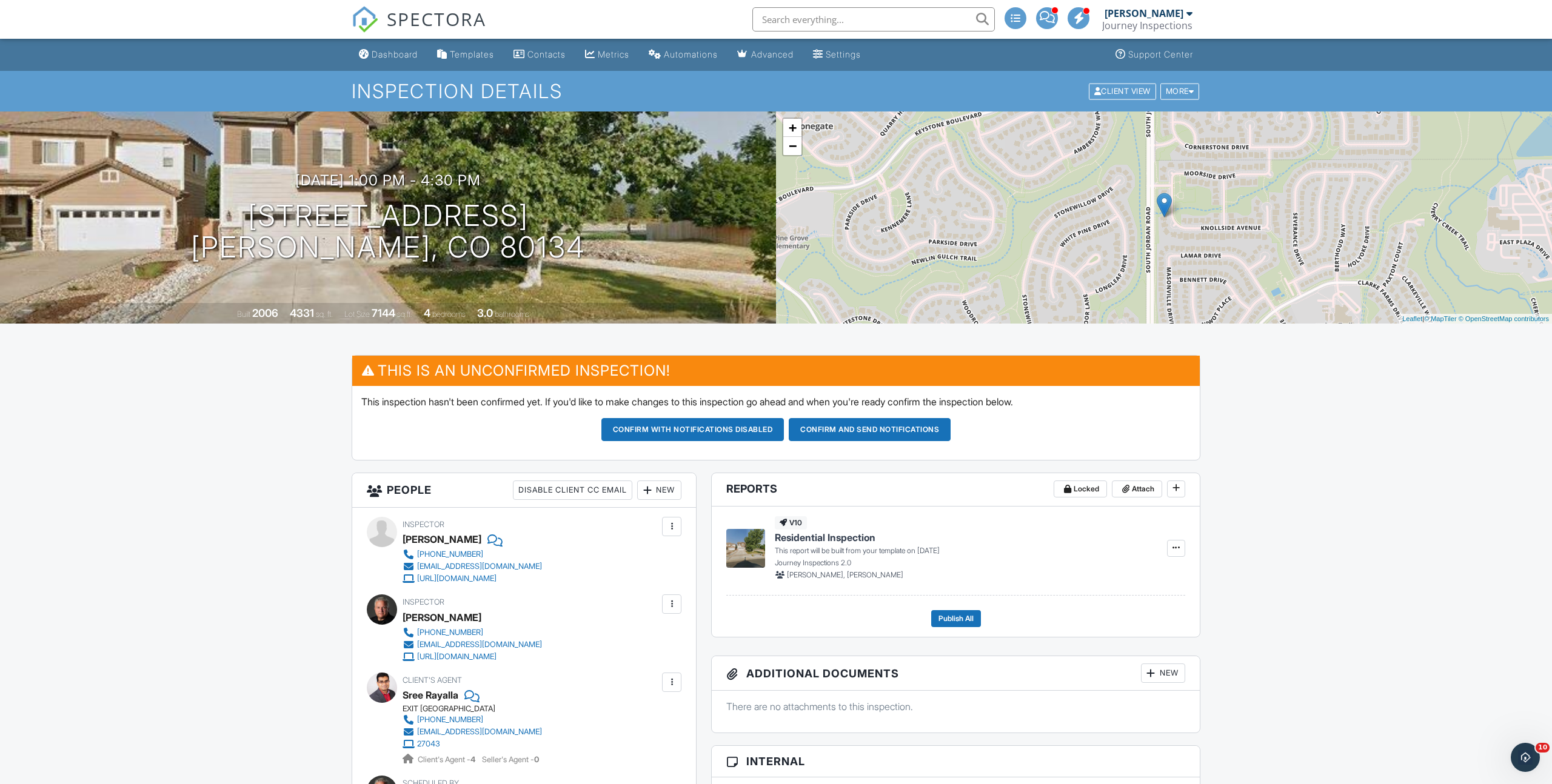
click at [293, 10] on nav "SPECTORA James Hale Journey Inspections Role: Inspector Change Role Dashboard N…" at bounding box center [776, 19] width 1552 height 39
click at [580, 16] on div "SPECTORA James Hale Journey Inspections Role: Inspector Change Role Dashboard N…" at bounding box center [776, 19] width 848 height 39
click at [396, 57] on div "Dashboard" at bounding box center [394, 54] width 46 height 10
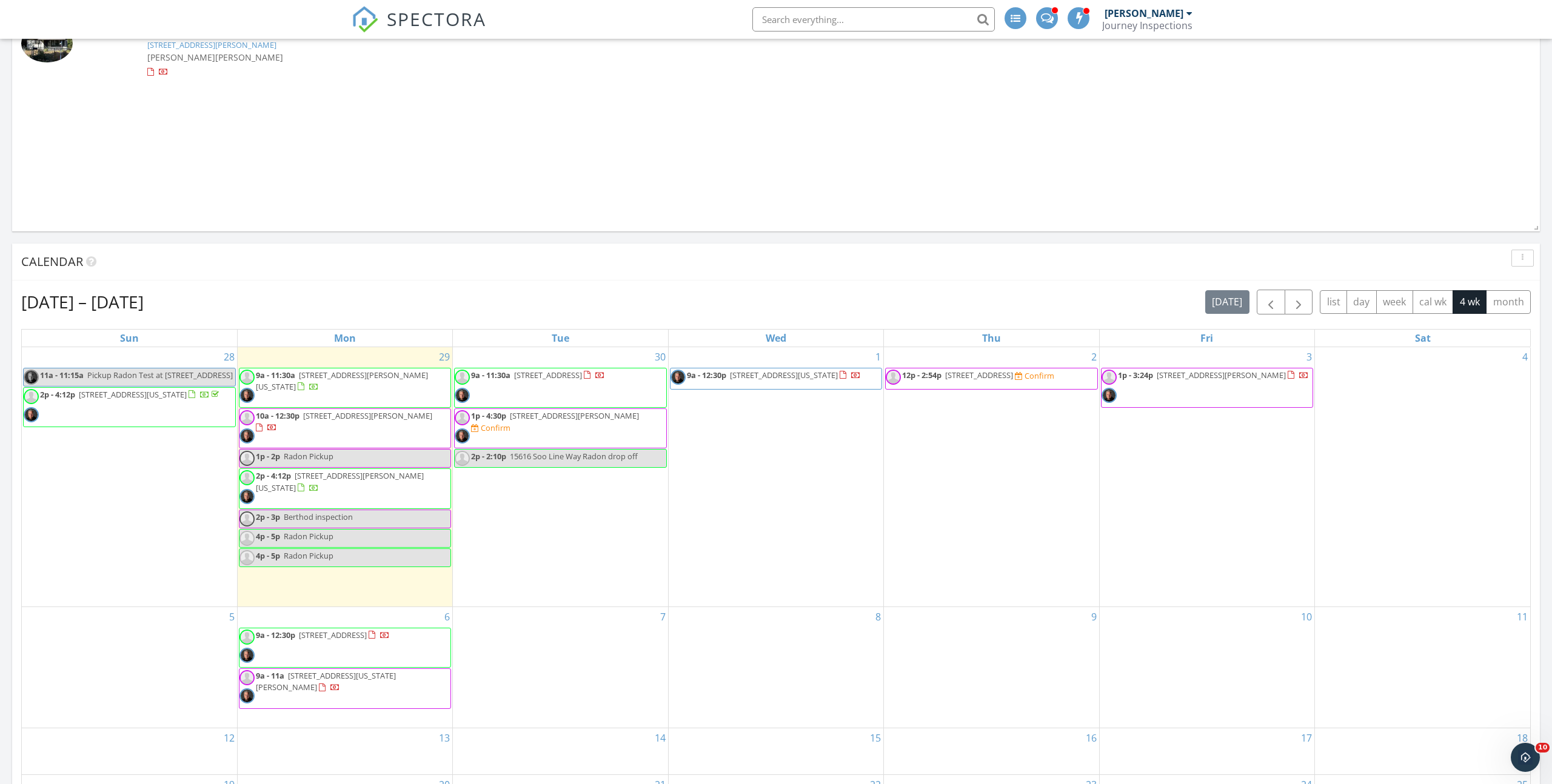
scroll to position [1236, 0]
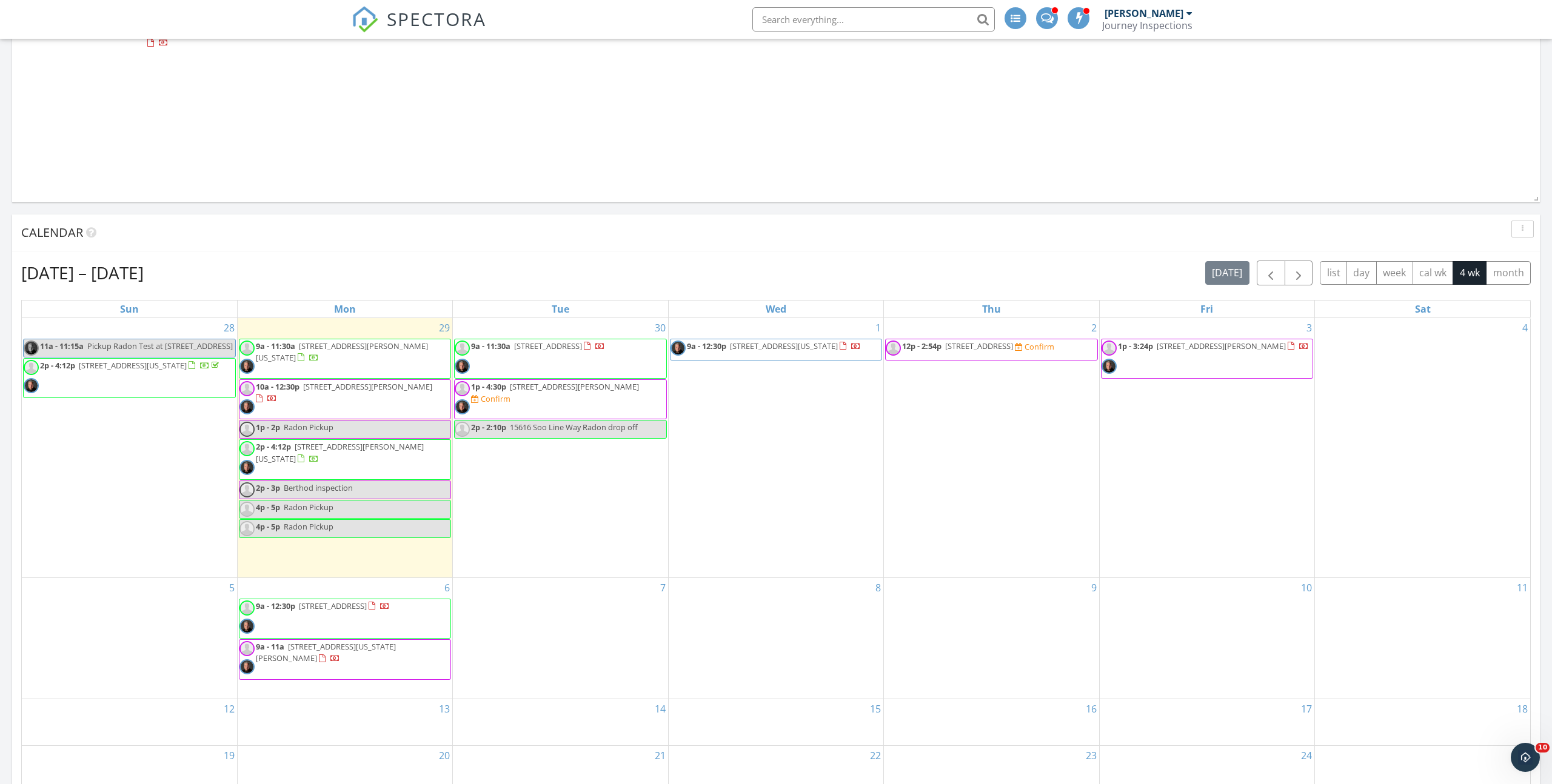
click at [962, 358] on span "12p - 2:54p 1120 Brenthaven Ct, Monument 80132 Confirm" at bounding box center [970, 350] width 168 height 18
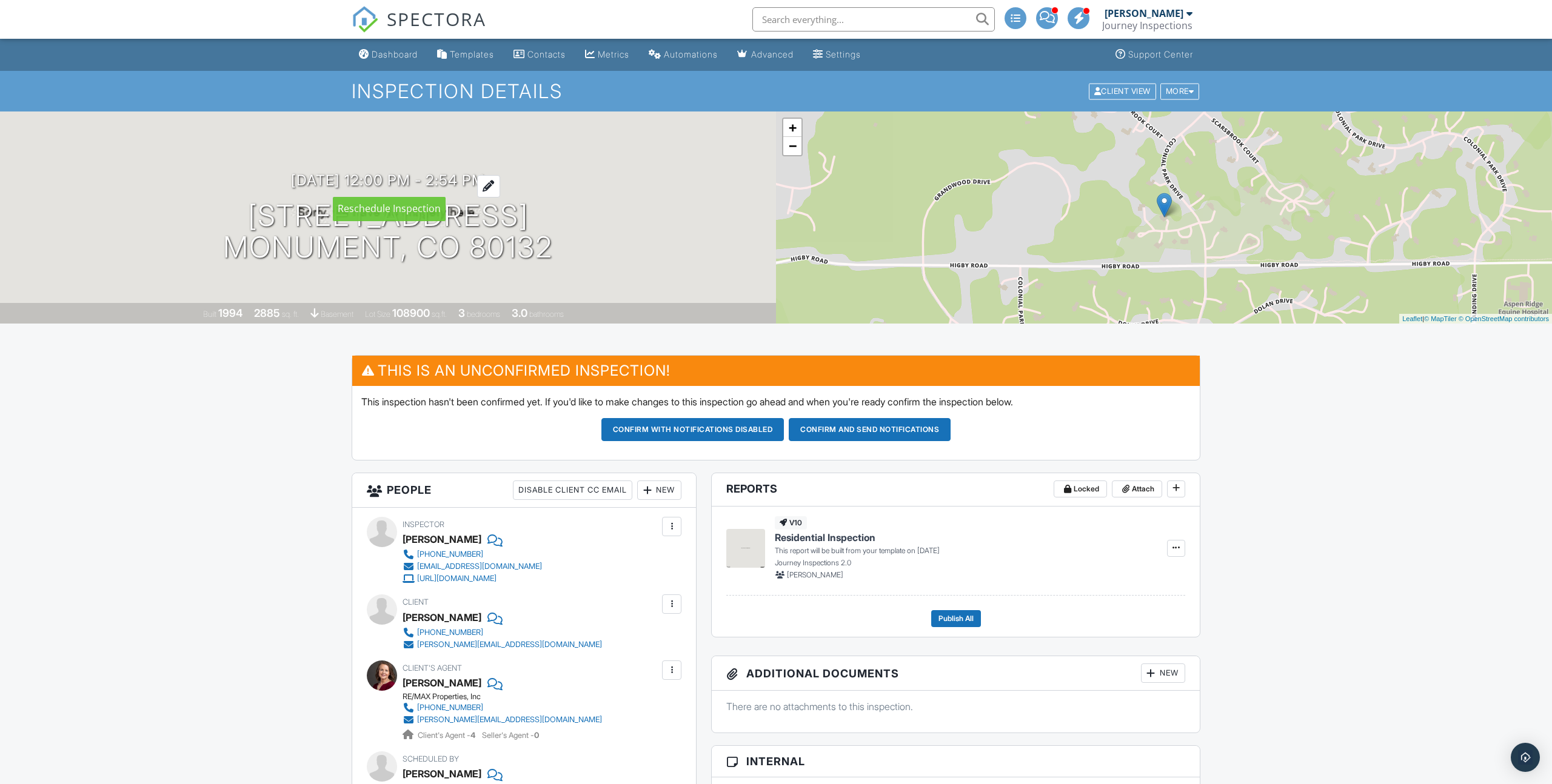
click at [376, 176] on h3 "10/02/2025 12:00 pm - 2:54 pm" at bounding box center [387, 180] width 194 height 16
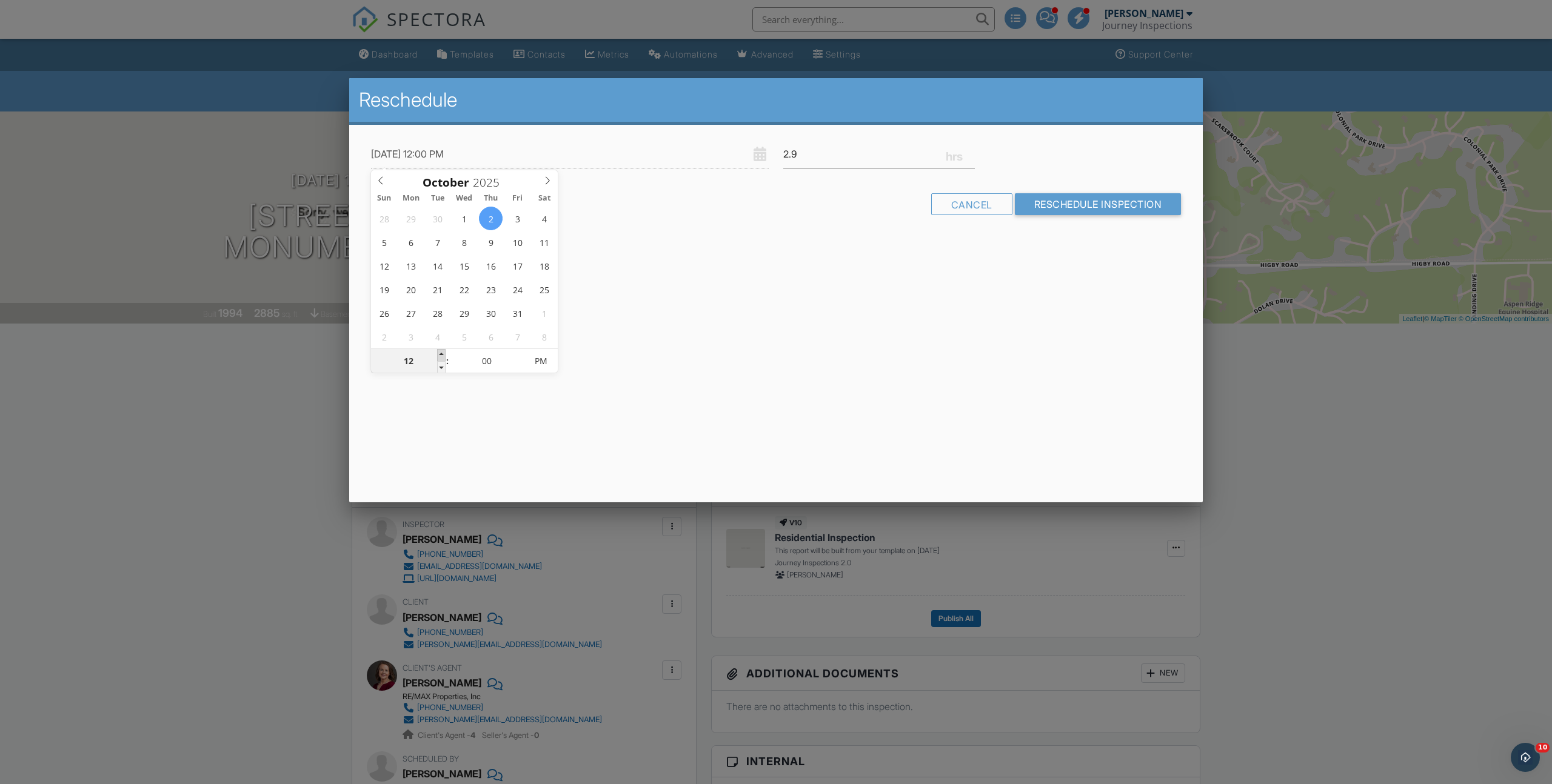
type input "10/02/2025 1:00 PM"
type input "01"
click at [442, 354] on span at bounding box center [441, 355] width 8 height 12
drag, startPoint x: 808, startPoint y: 155, endPoint x: 737, endPoint y: 155, distance: 71.0
click at [737, 155] on div "10/02/2025 1:00 PM 2.9" at bounding box center [776, 154] width 825 height 30
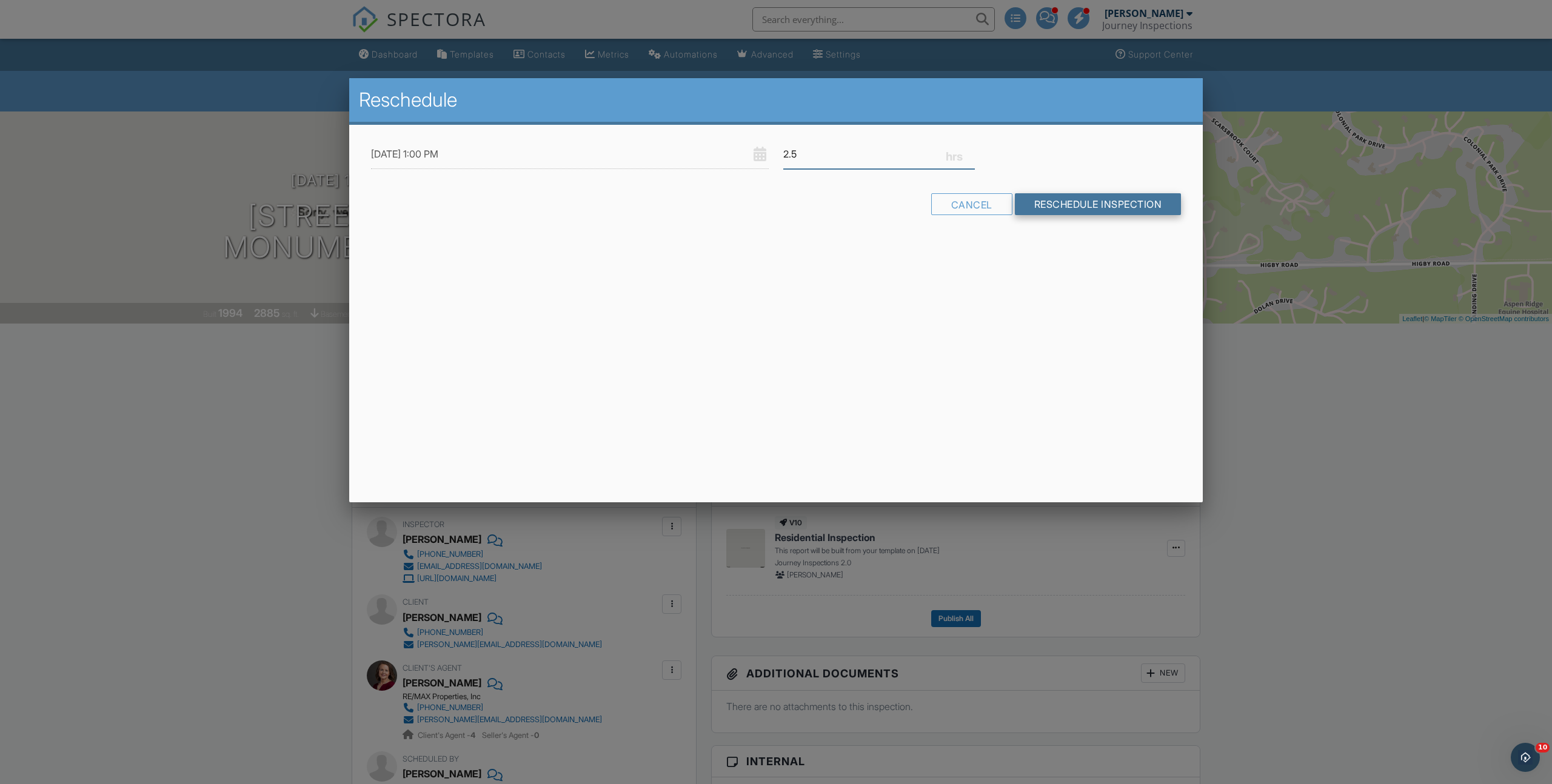
type input "2.5"
click at [1104, 206] on input "Reschedule Inspection" at bounding box center [1098, 204] width 167 height 22
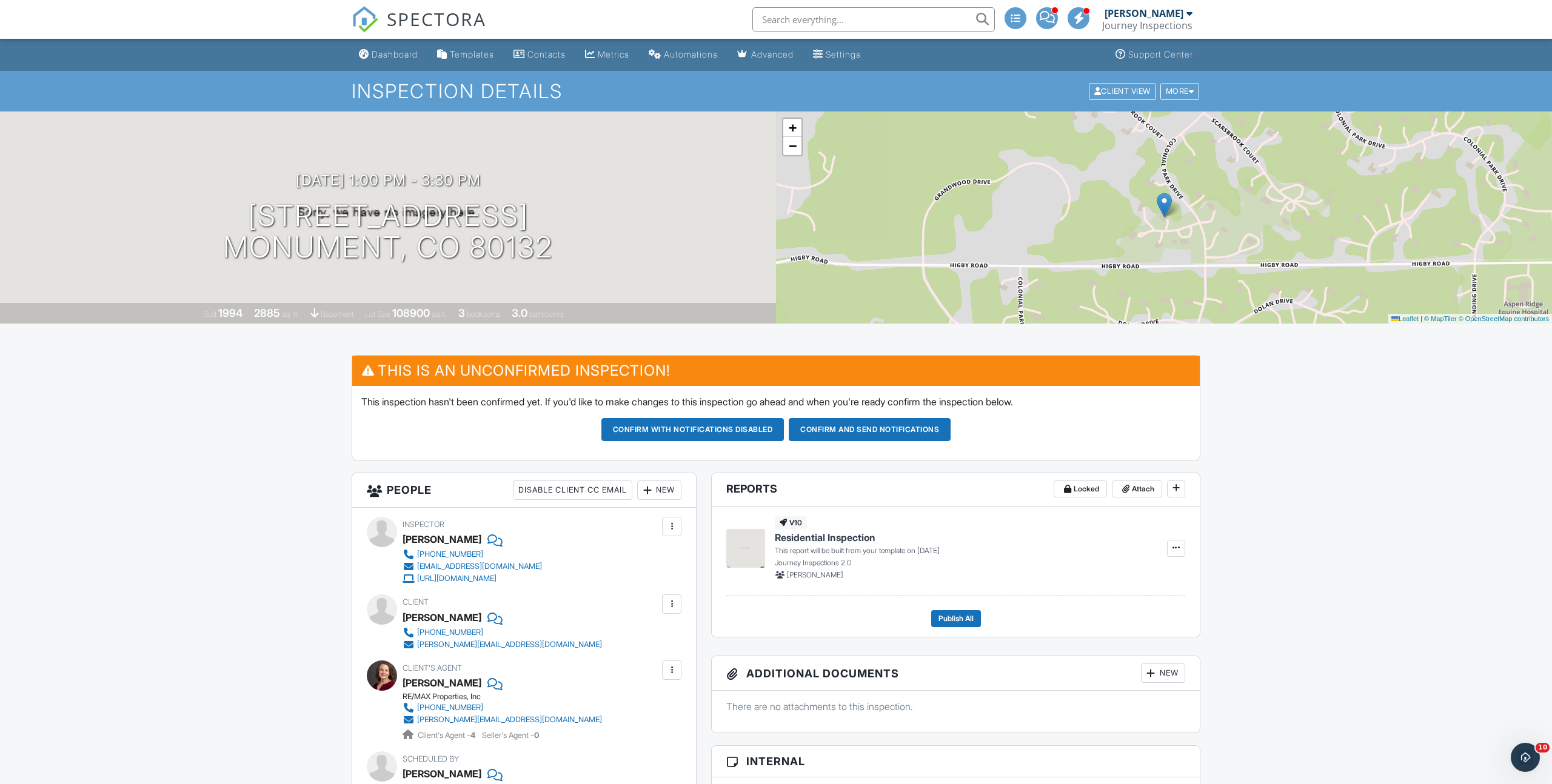
click at [649, 492] on div at bounding box center [648, 491] width 12 height 12
click at [656, 524] on div at bounding box center [654, 528] width 12 height 12
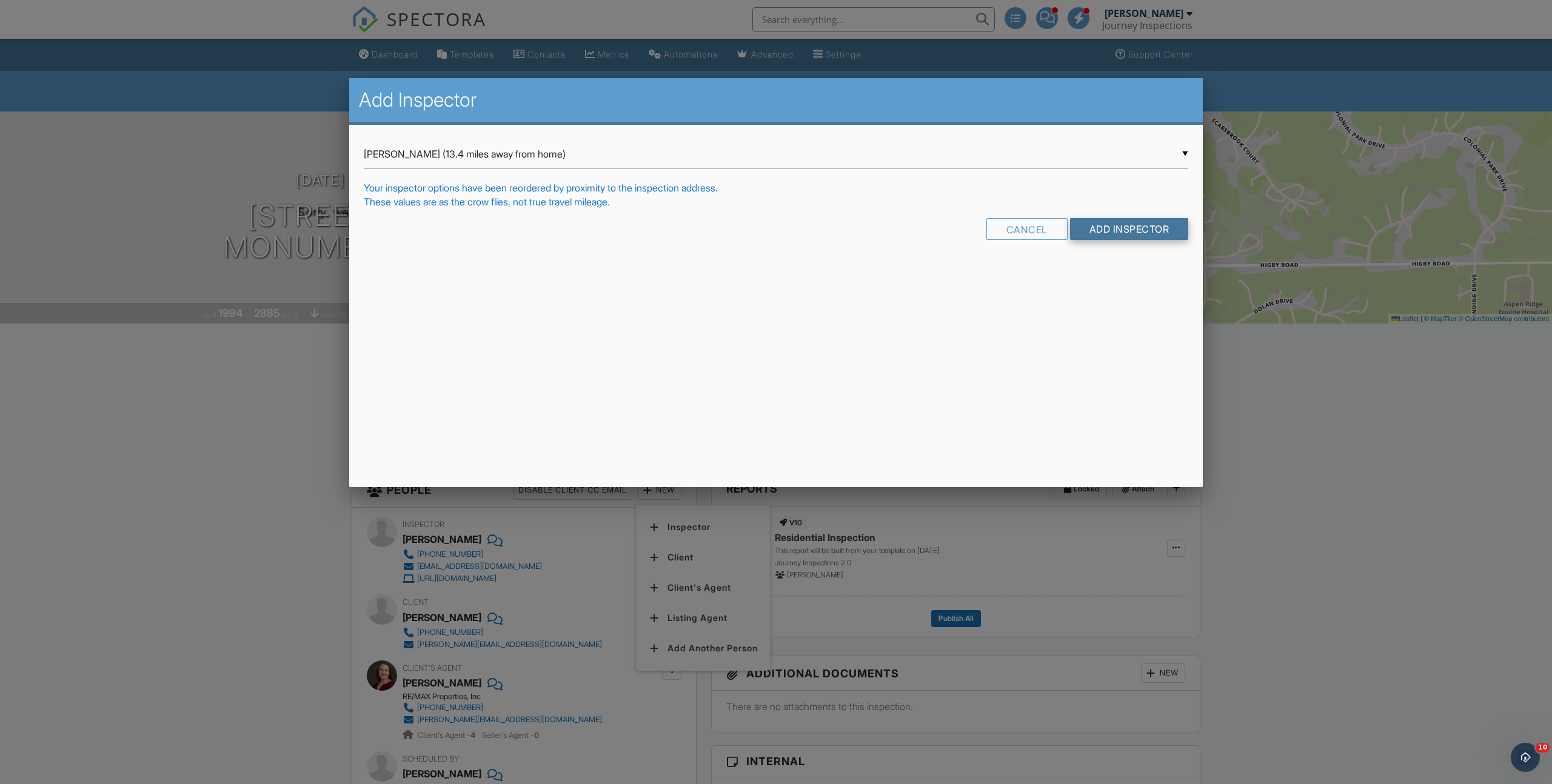
click at [1090, 230] on input "Add Inspector" at bounding box center [1129, 229] width 119 height 22
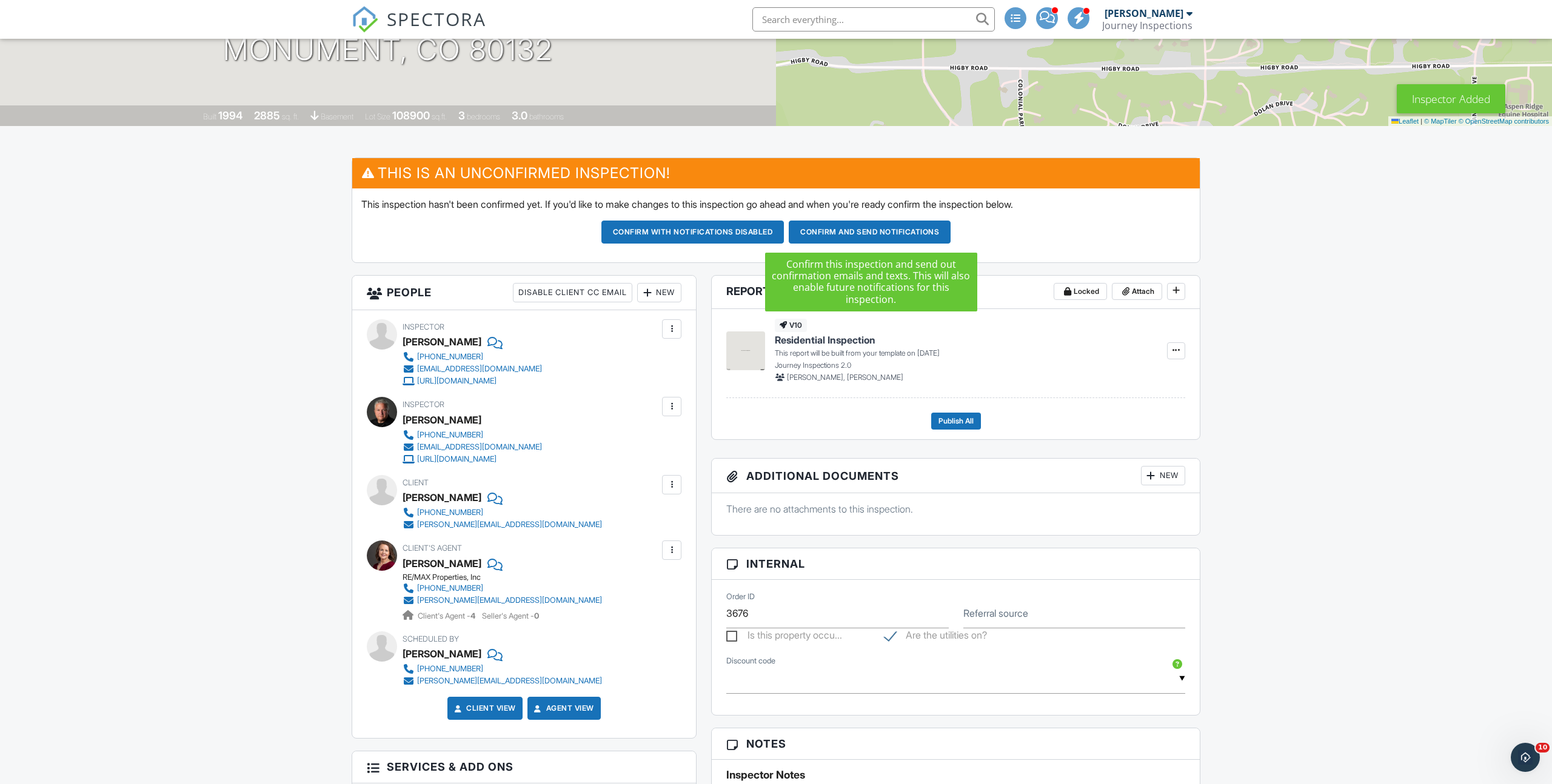
click at [844, 232] on button "Confirm and send notifications" at bounding box center [869, 232] width 162 height 23
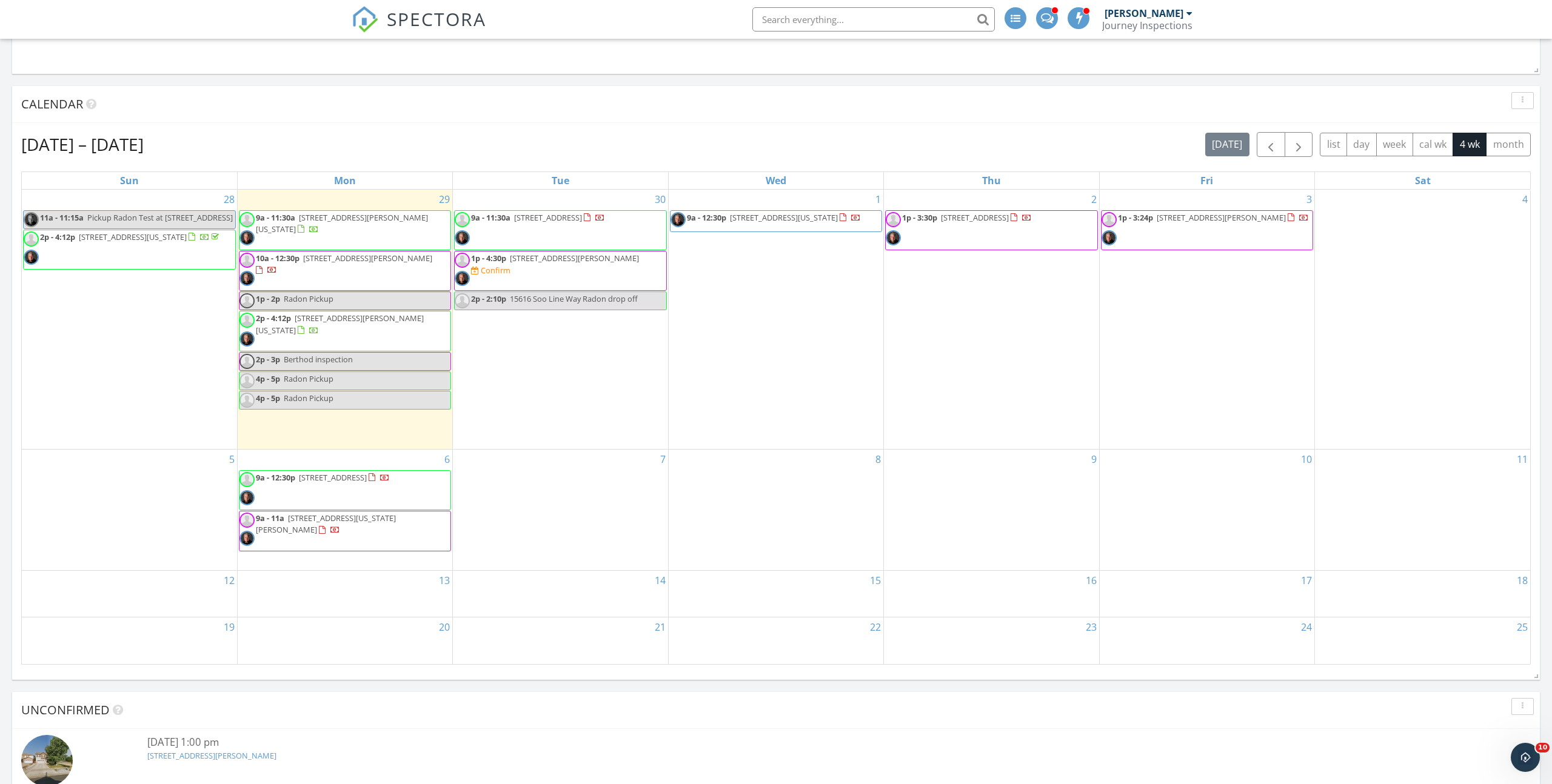
scroll to position [1399, 0]
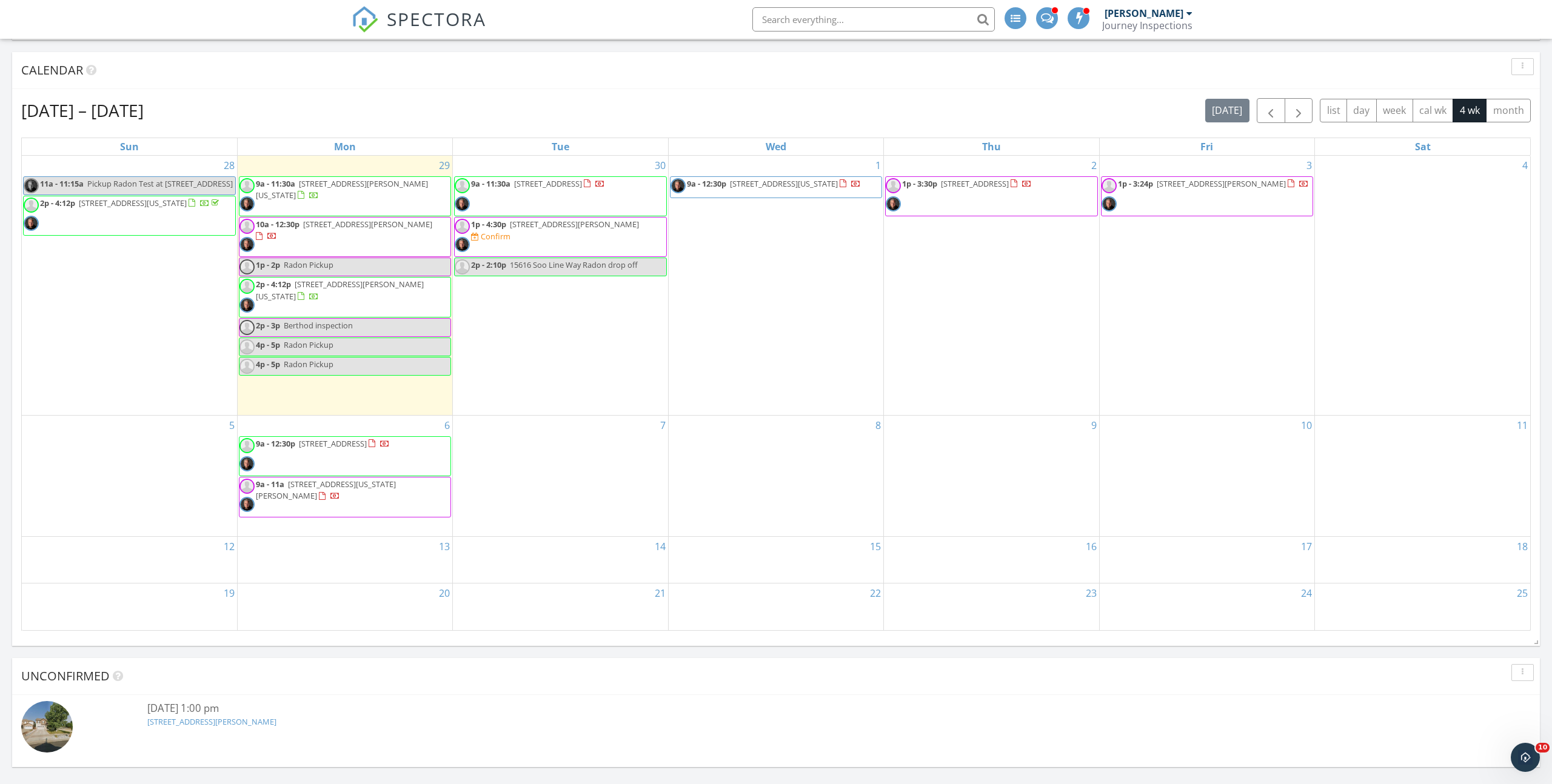
click at [534, 238] on span "1p - 4:30p [STREET_ADDRESS][PERSON_NAME] Confirm" at bounding box center [560, 237] width 211 height 37
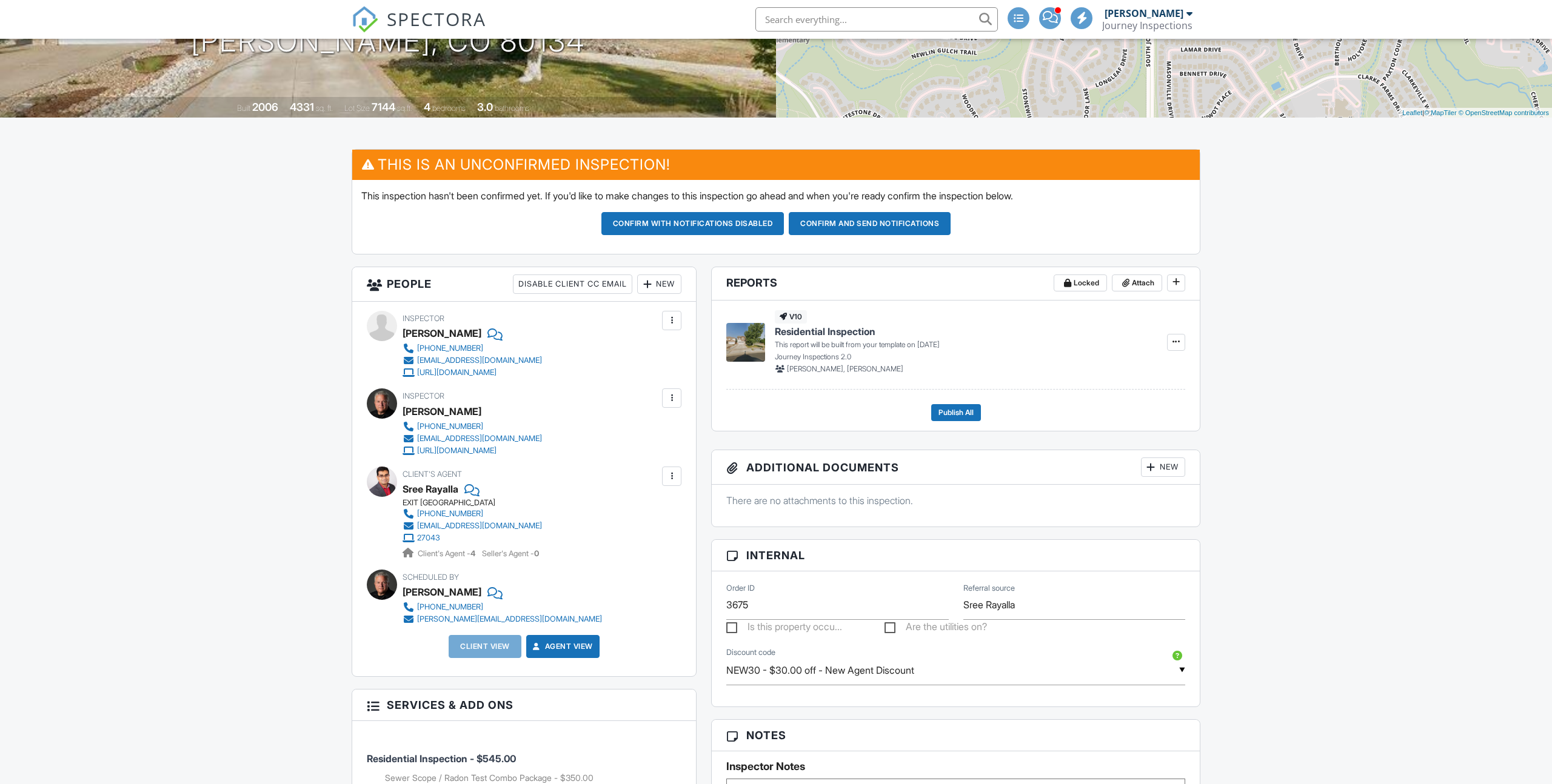
scroll to position [246, 0]
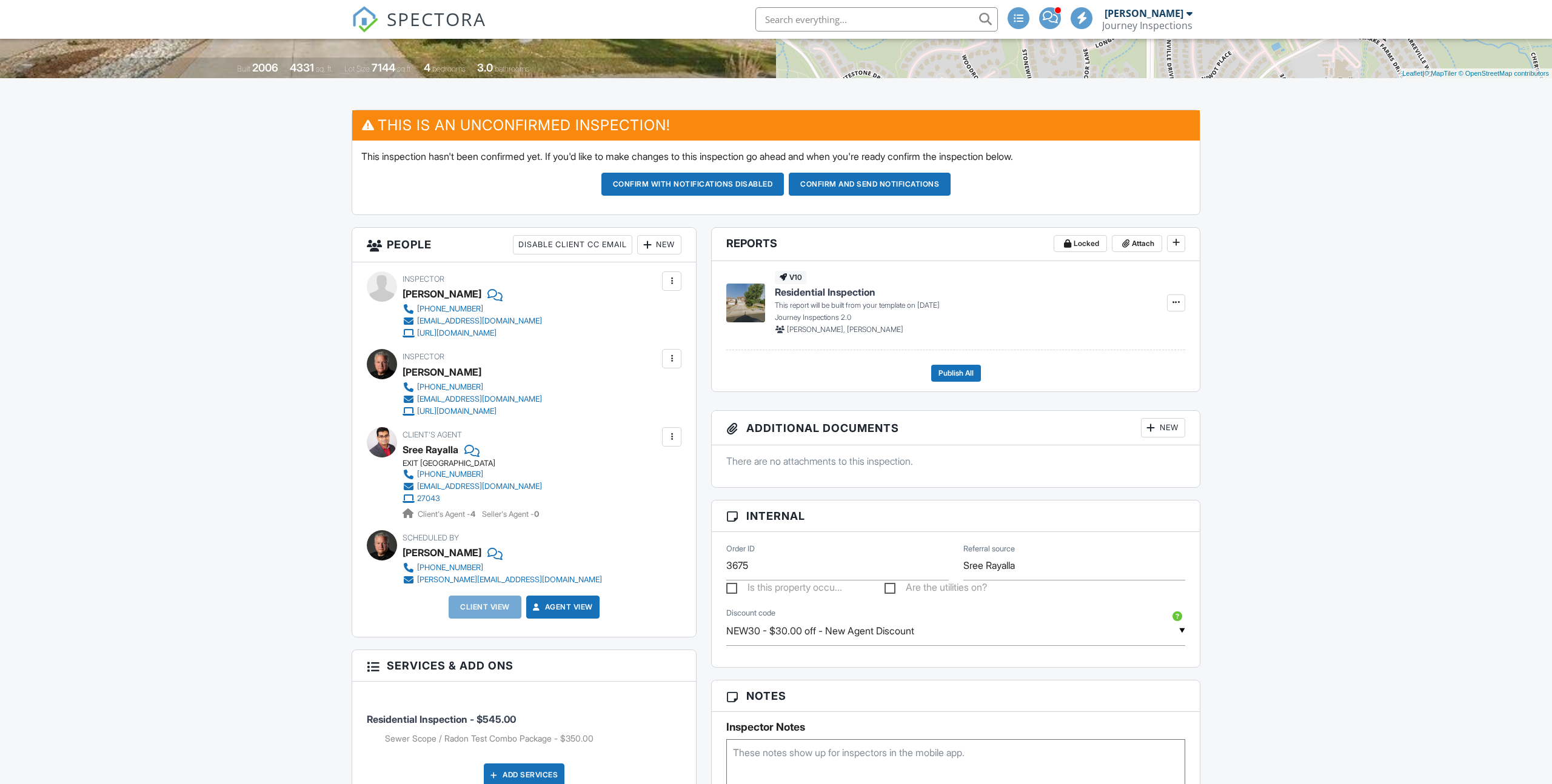
click at [655, 246] on div "New" at bounding box center [659, 244] width 44 height 19
click at [668, 308] on li "Client" at bounding box center [703, 312] width 119 height 31
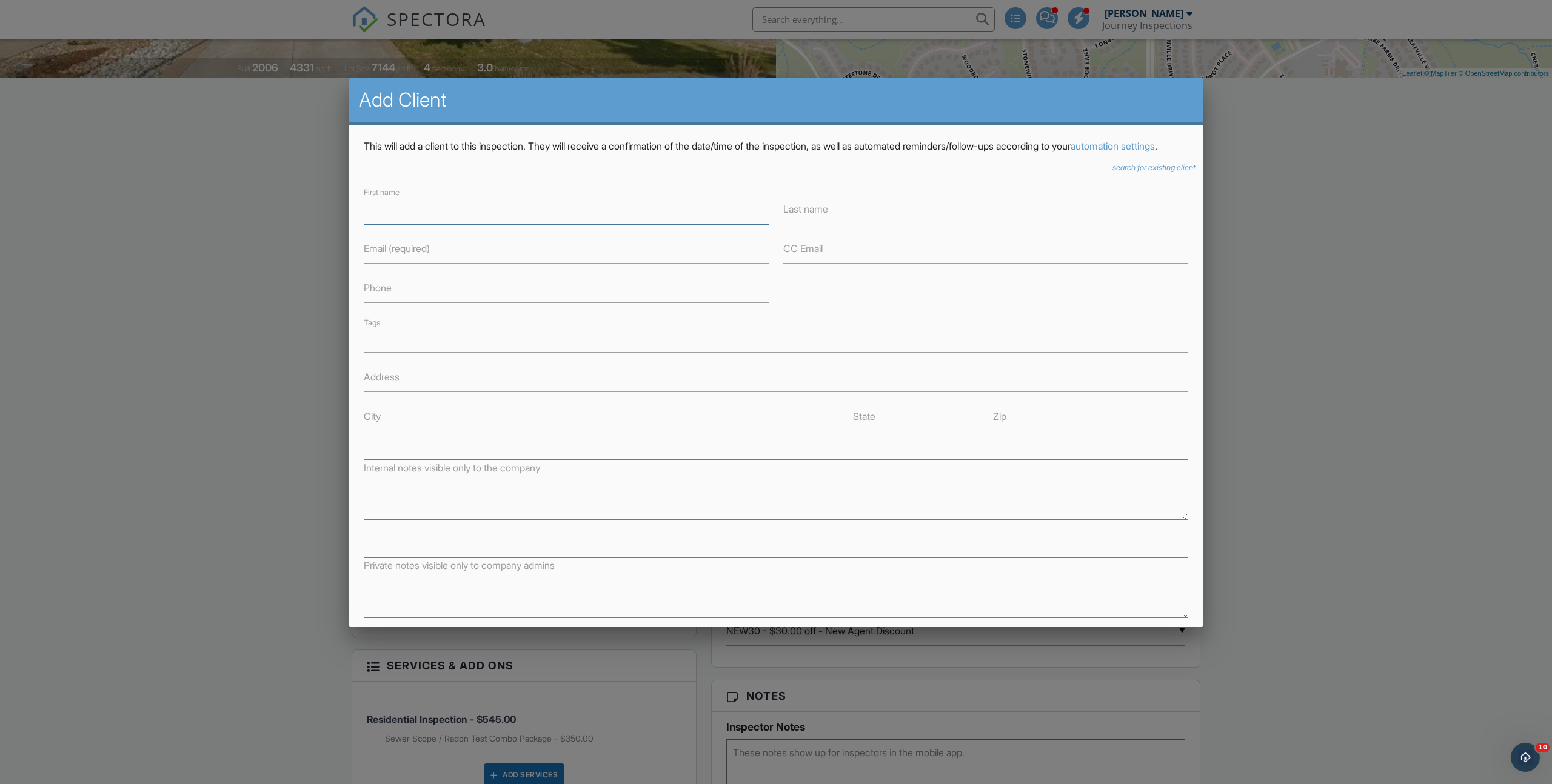
click at [453, 224] on input "First name" at bounding box center [566, 209] width 405 height 30
type input "[PERSON_NAME]"
type input "Kotte"
type input "[EMAIL_ADDRESS][DOMAIN_NAME]"
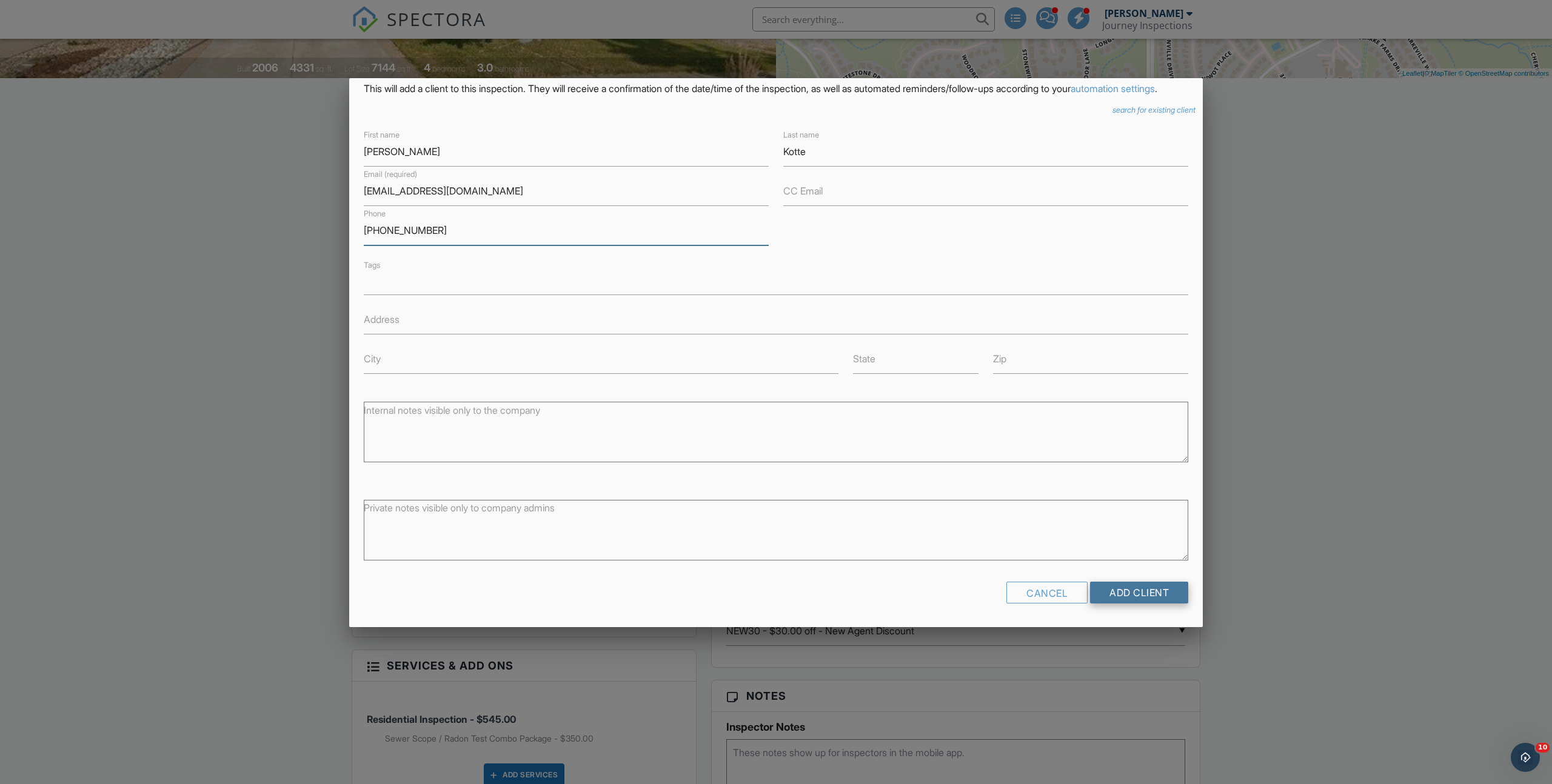
type input "619-701-4662"
click at [1141, 595] on input "Add Client" at bounding box center [1139, 593] width 98 height 22
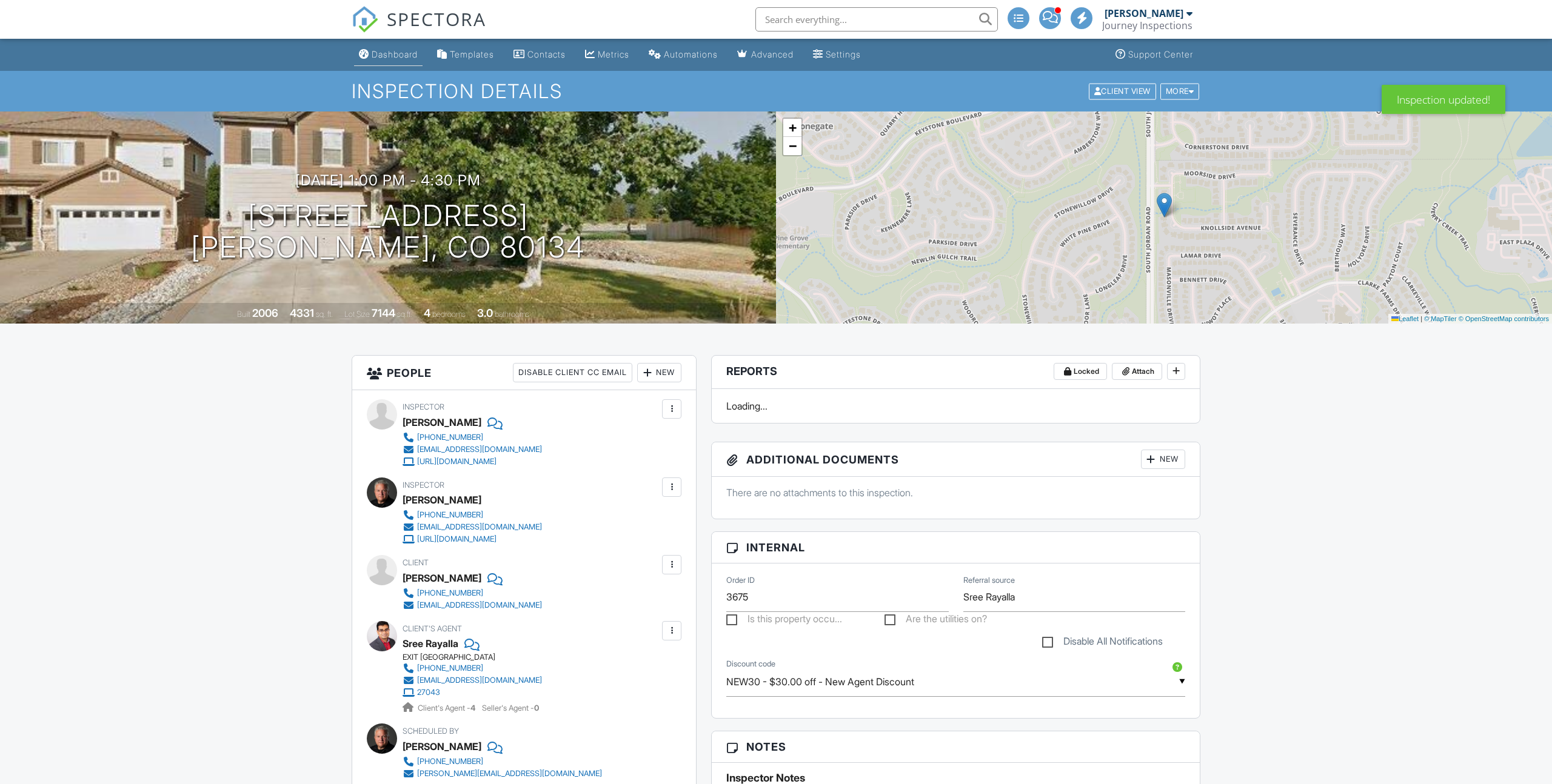
click at [400, 47] on link "Dashboard" at bounding box center [387, 54] width 68 height 22
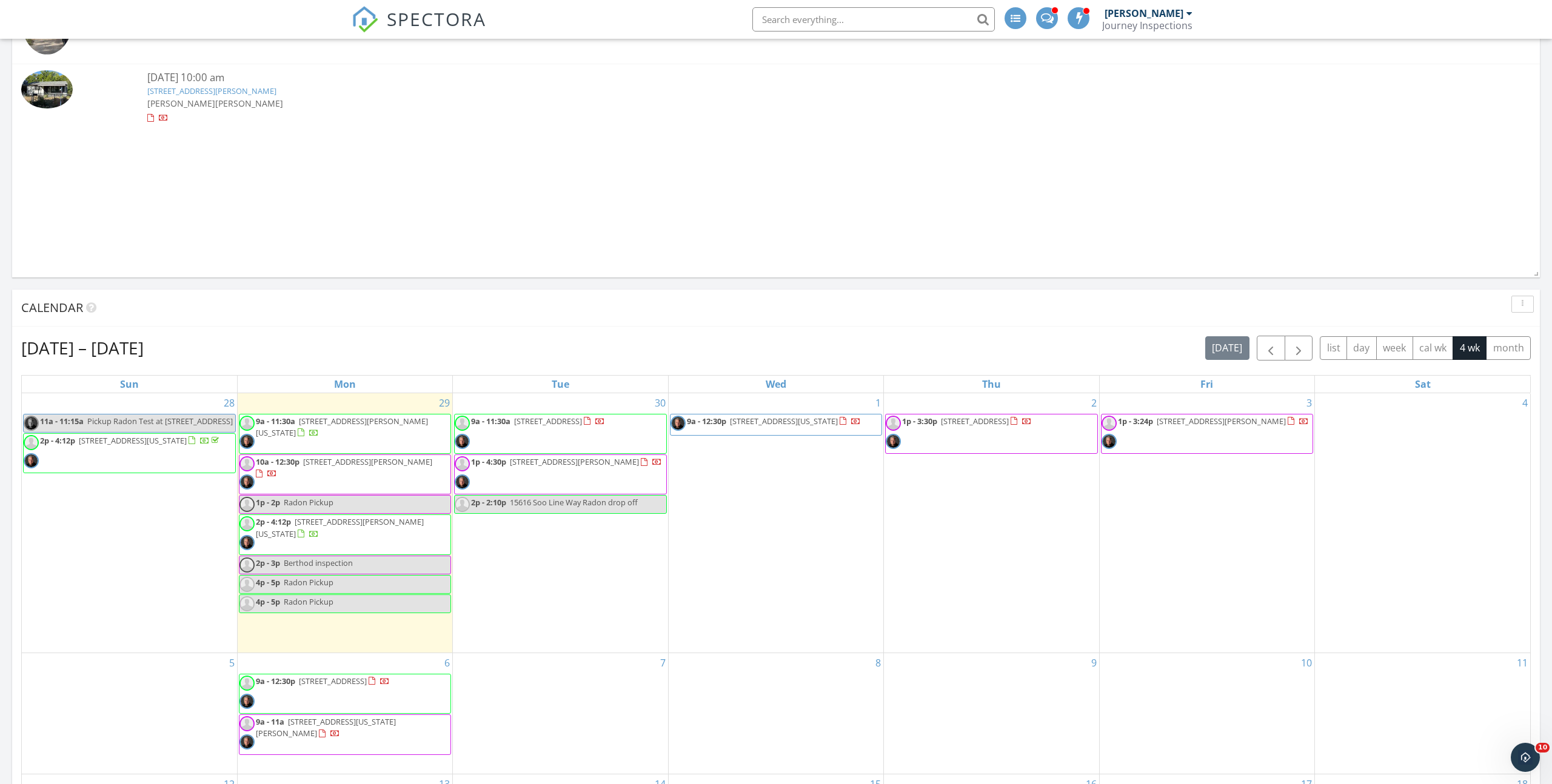
scroll to position [1162, 0]
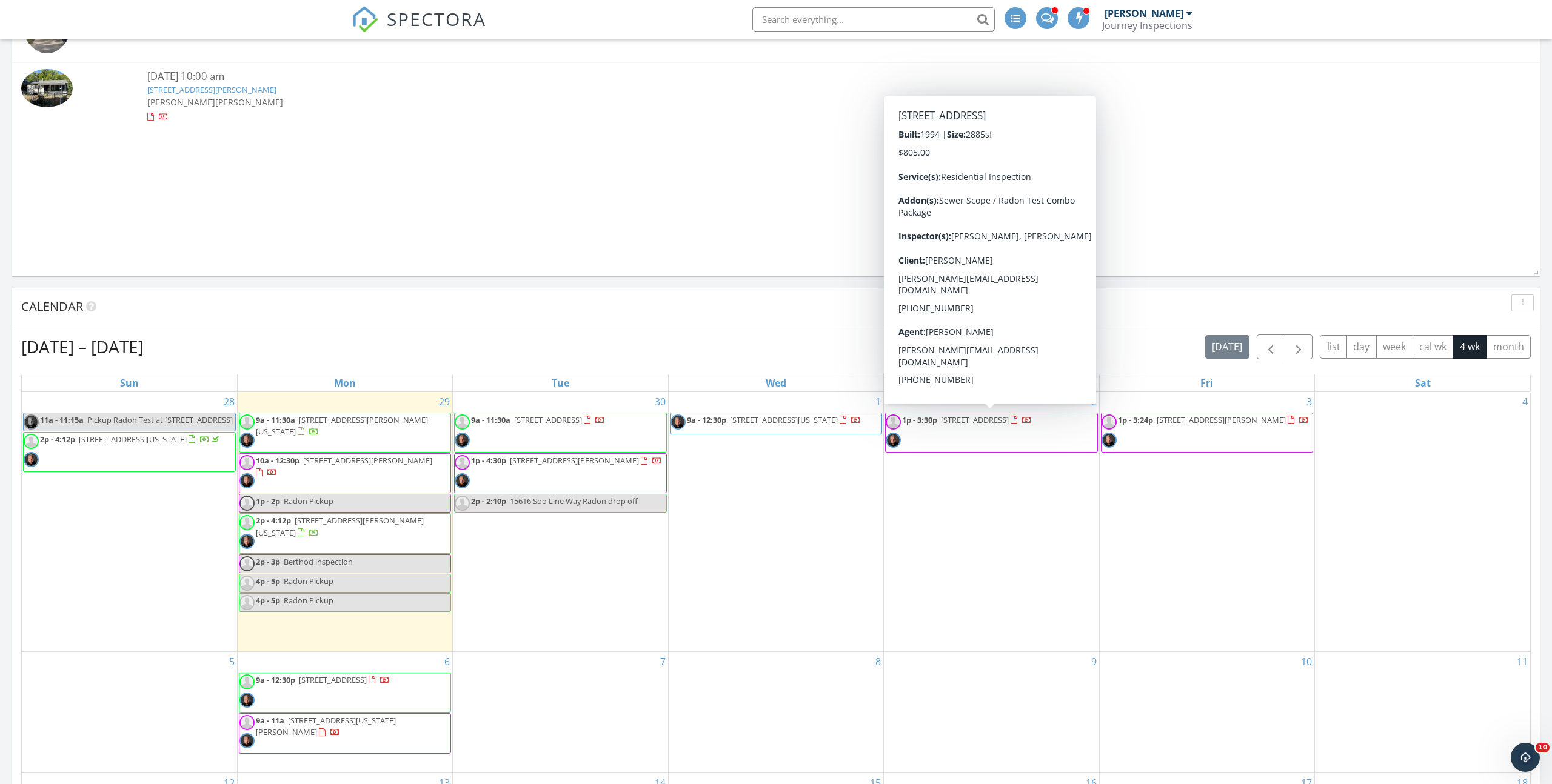
click at [989, 432] on span "1p - 3:30p [STREET_ADDRESS]" at bounding box center [959, 433] width 146 height 37
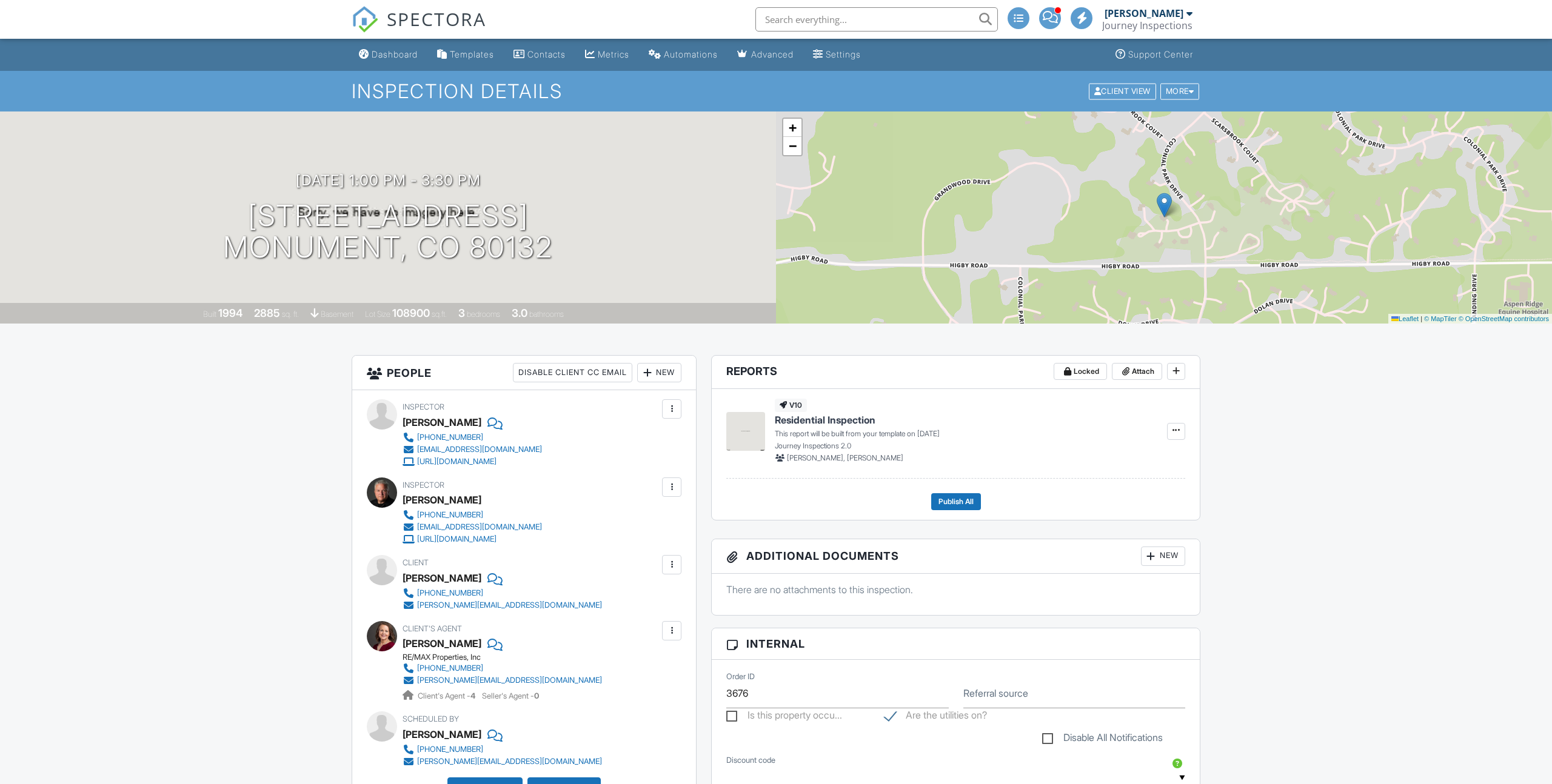
click at [661, 377] on div "New" at bounding box center [659, 372] width 44 height 19
click at [680, 411] on li "Inspector" at bounding box center [703, 410] width 119 height 31
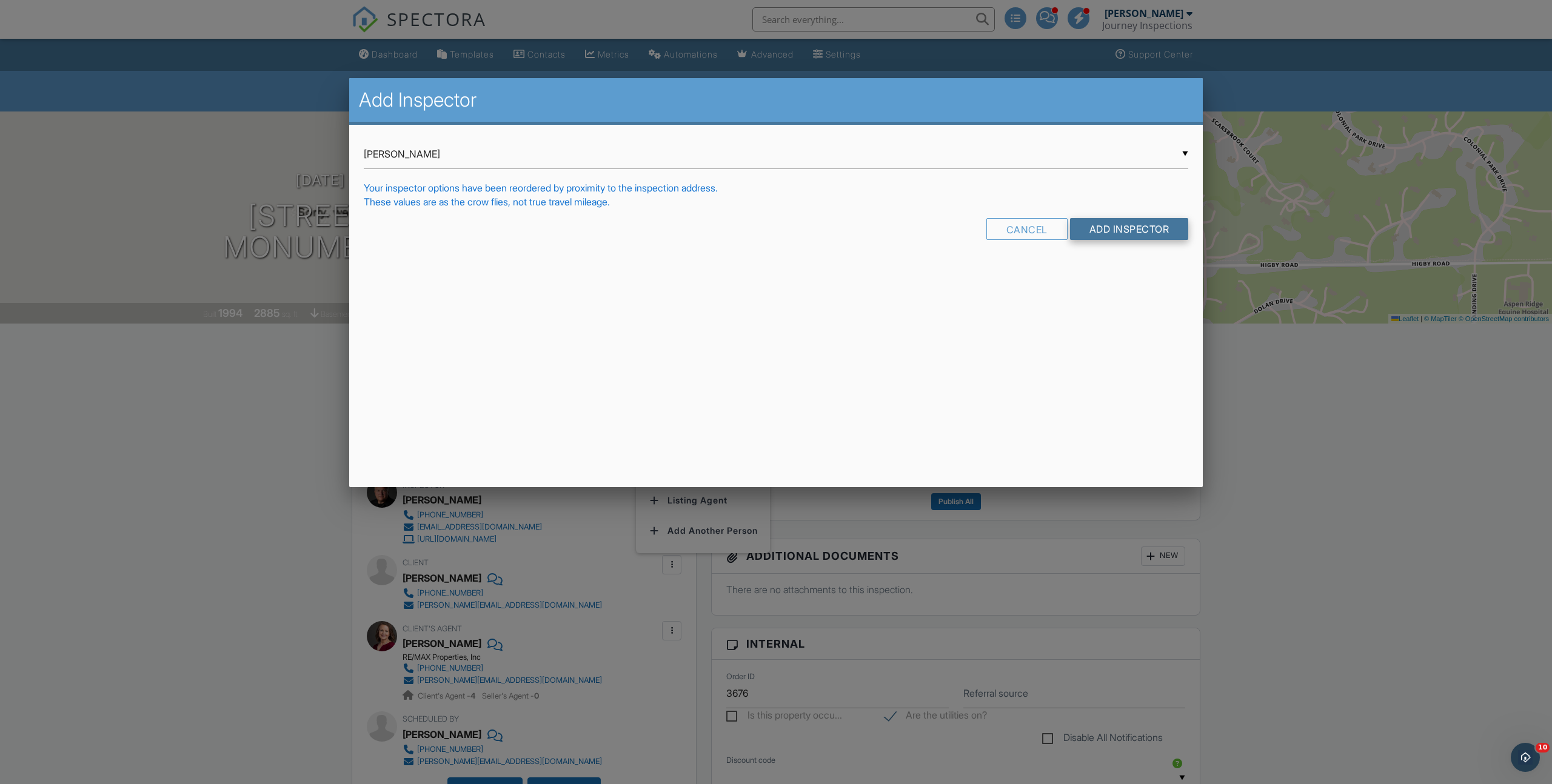
click at [1105, 237] on input "Add Inspector" at bounding box center [1129, 229] width 119 height 22
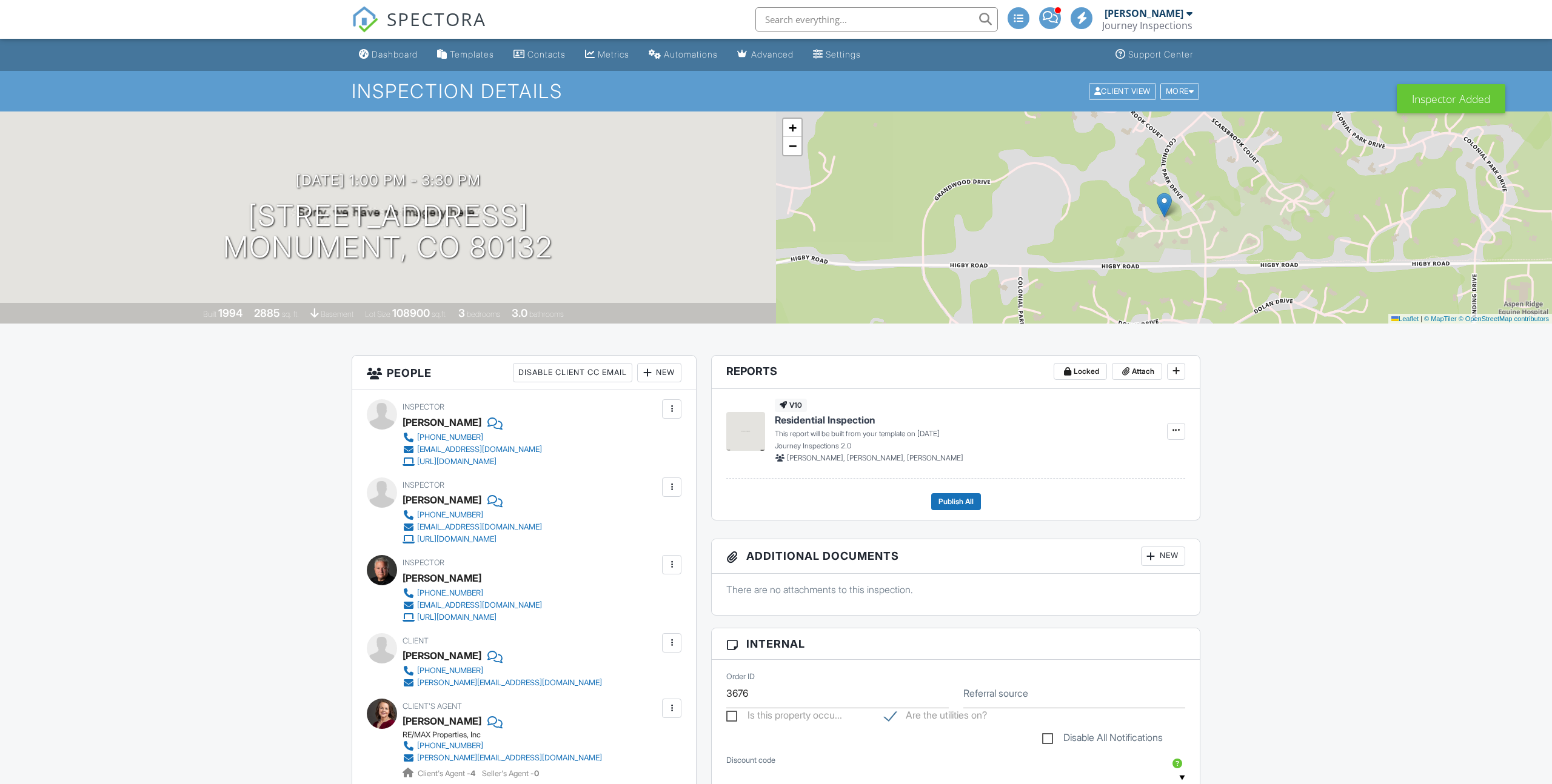
click at [672, 488] on div at bounding box center [671, 488] width 12 height 12
click at [632, 522] on li "Make Primary Inspector" at bounding box center [613, 524] width 124 height 31
click at [674, 562] on div at bounding box center [671, 565] width 12 height 12
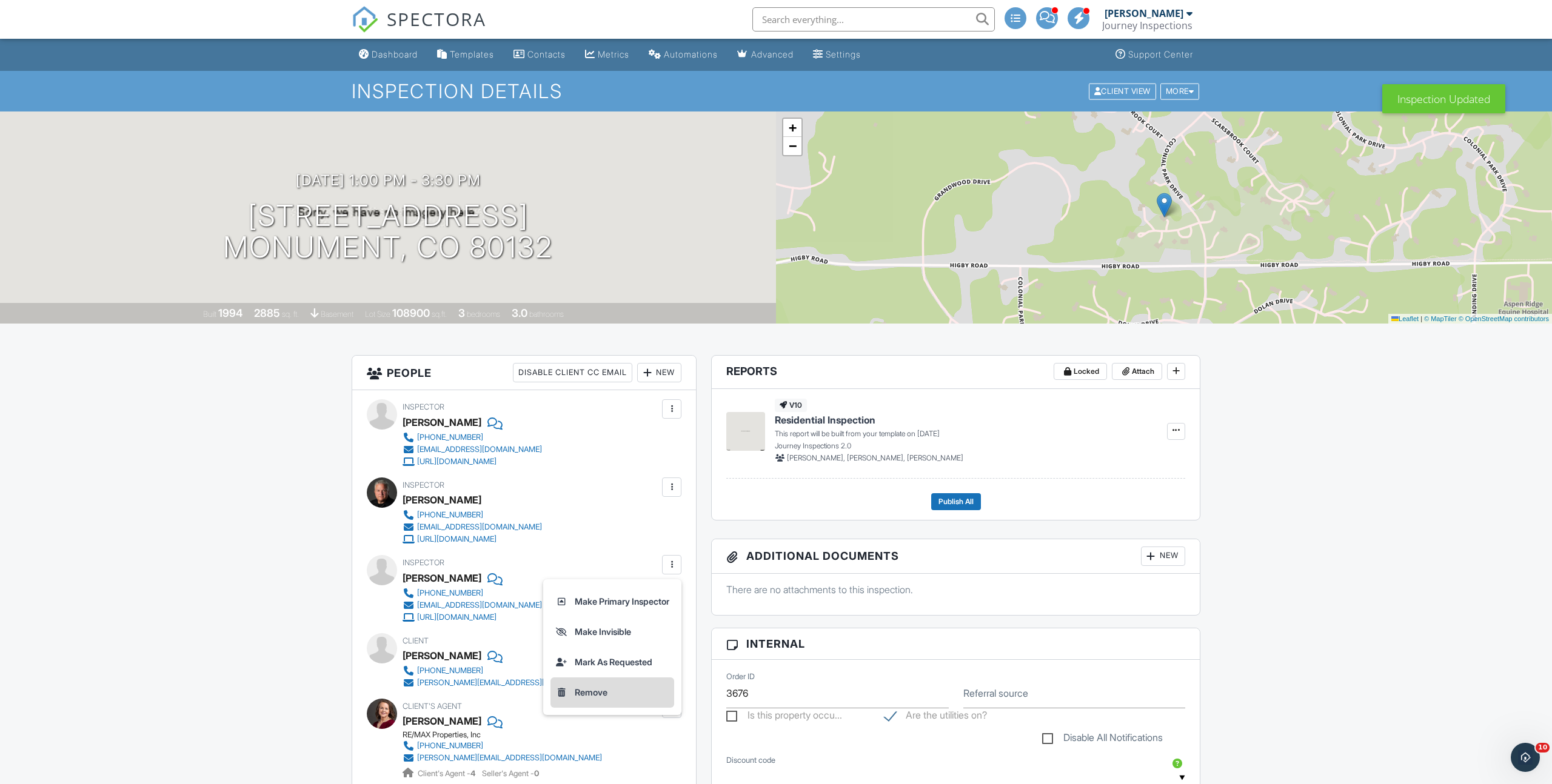
click at [586, 690] on li "Remove" at bounding box center [613, 693] width 124 height 31
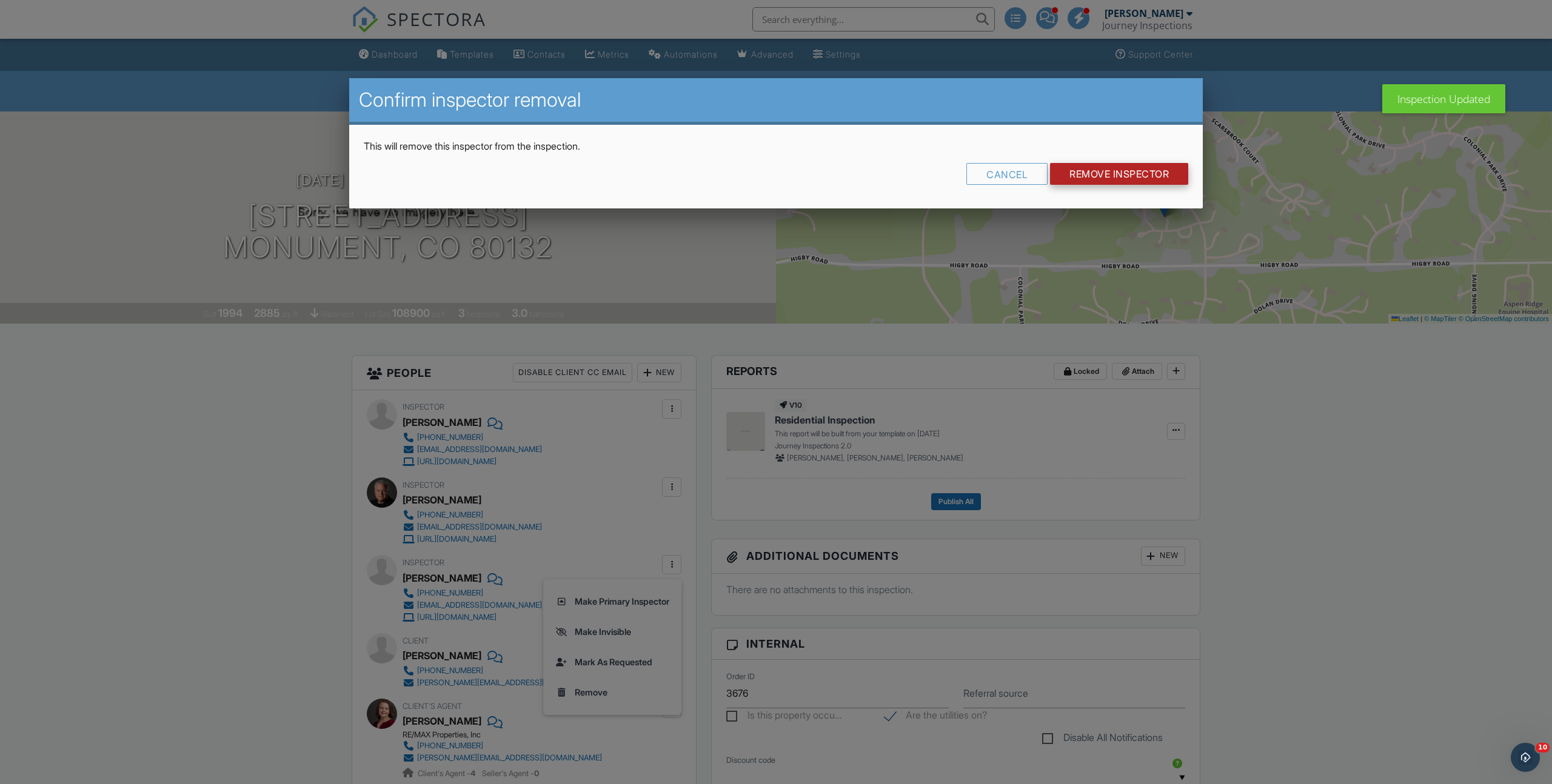
click at [1161, 177] on input "Remove Inspector" at bounding box center [1119, 174] width 139 height 22
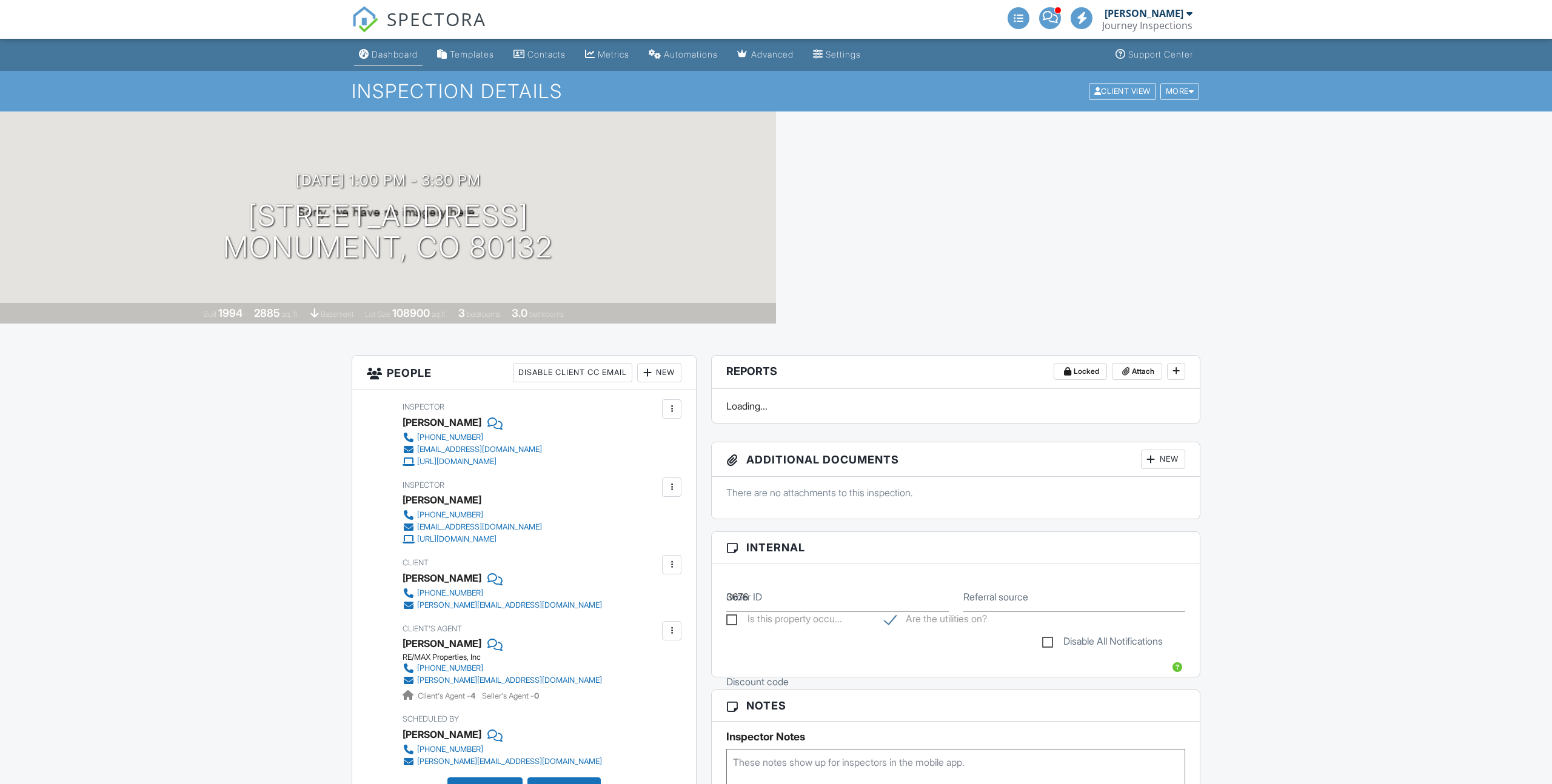
click at [397, 60] on div "Dashboard" at bounding box center [394, 54] width 46 height 10
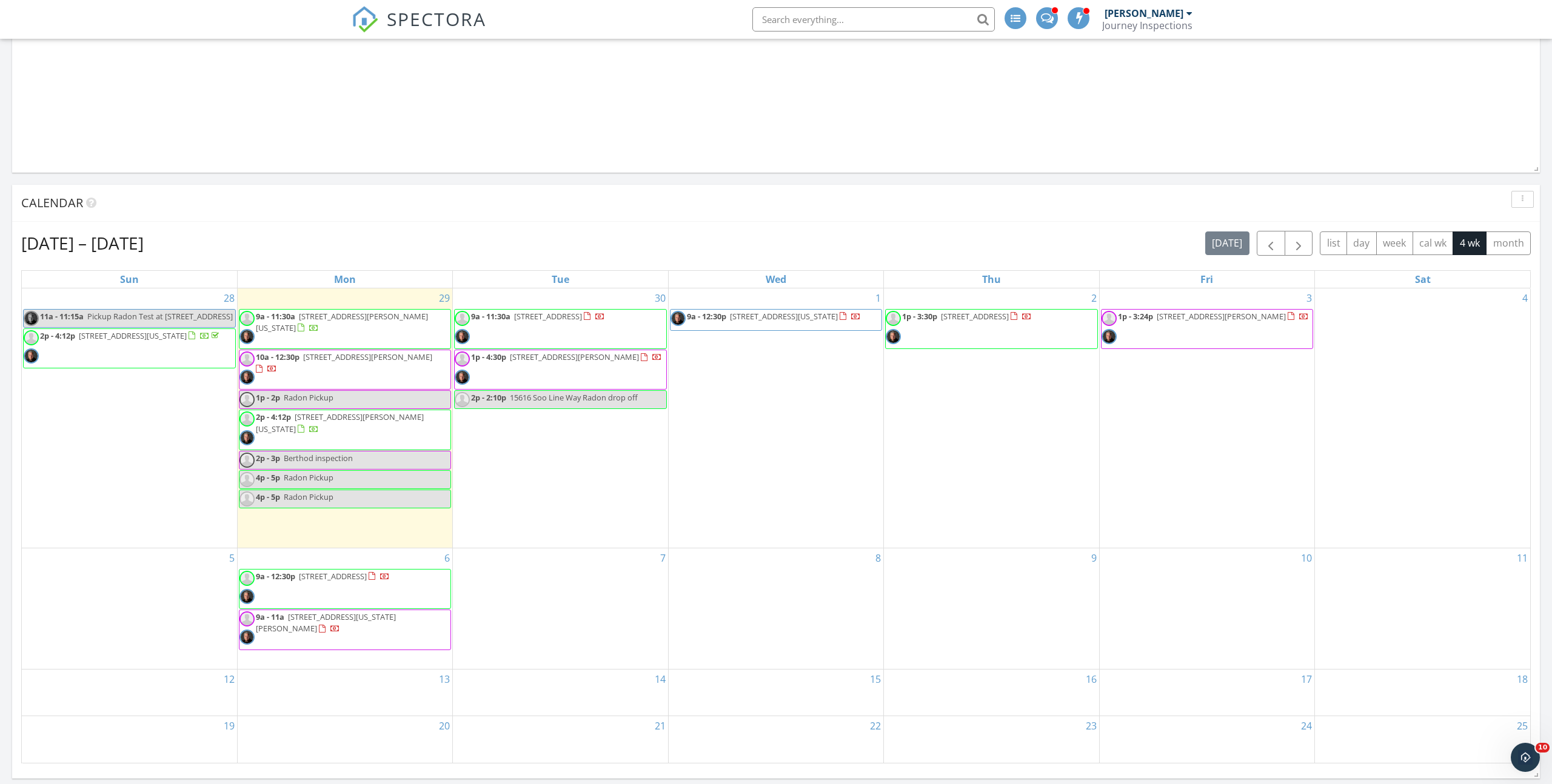
scroll to position [1308, 0]
